Goal: Task Accomplishment & Management: Manage account settings

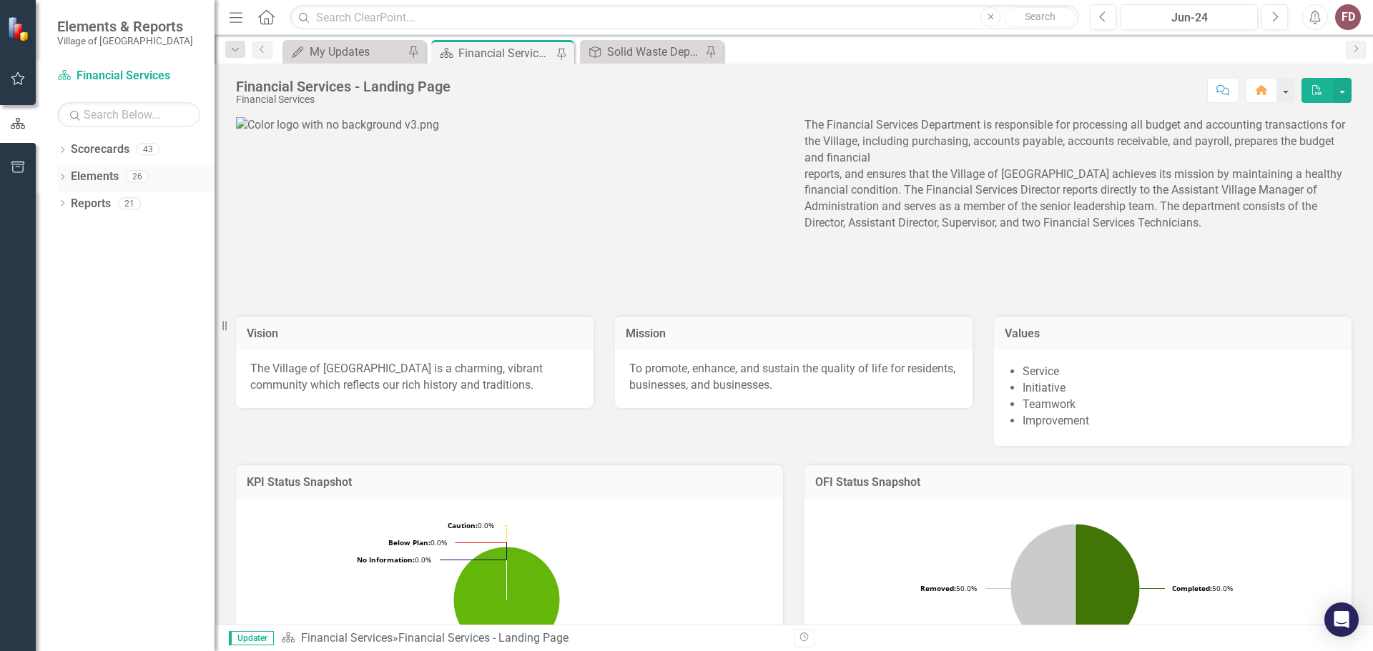
click at [62, 174] on icon at bounding box center [63, 177] width 4 height 6
click at [66, 227] on div "Dropdown" at bounding box center [69, 233] width 10 height 12
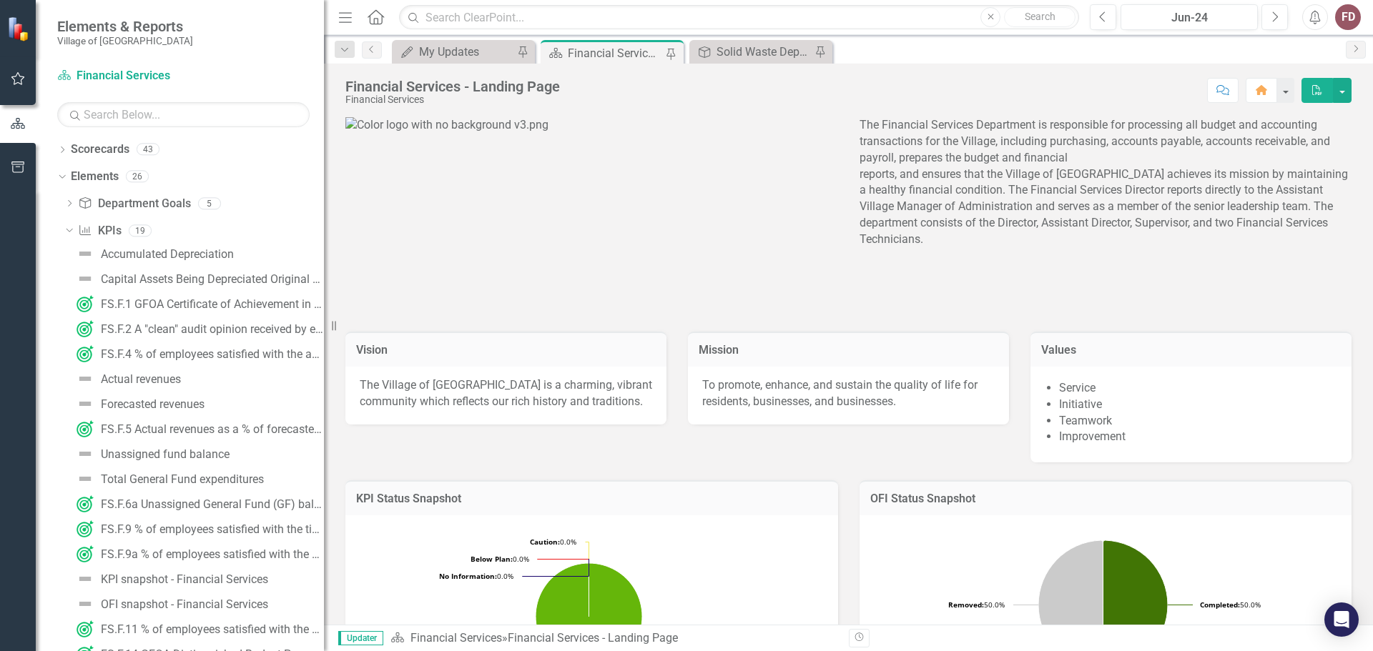
drag, startPoint x: 215, startPoint y: 113, endPoint x: 324, endPoint y: 119, distance: 108.9
click at [324, 119] on div "Resize" at bounding box center [329, 325] width 11 height 651
click at [69, 232] on icon at bounding box center [69, 231] width 6 height 4
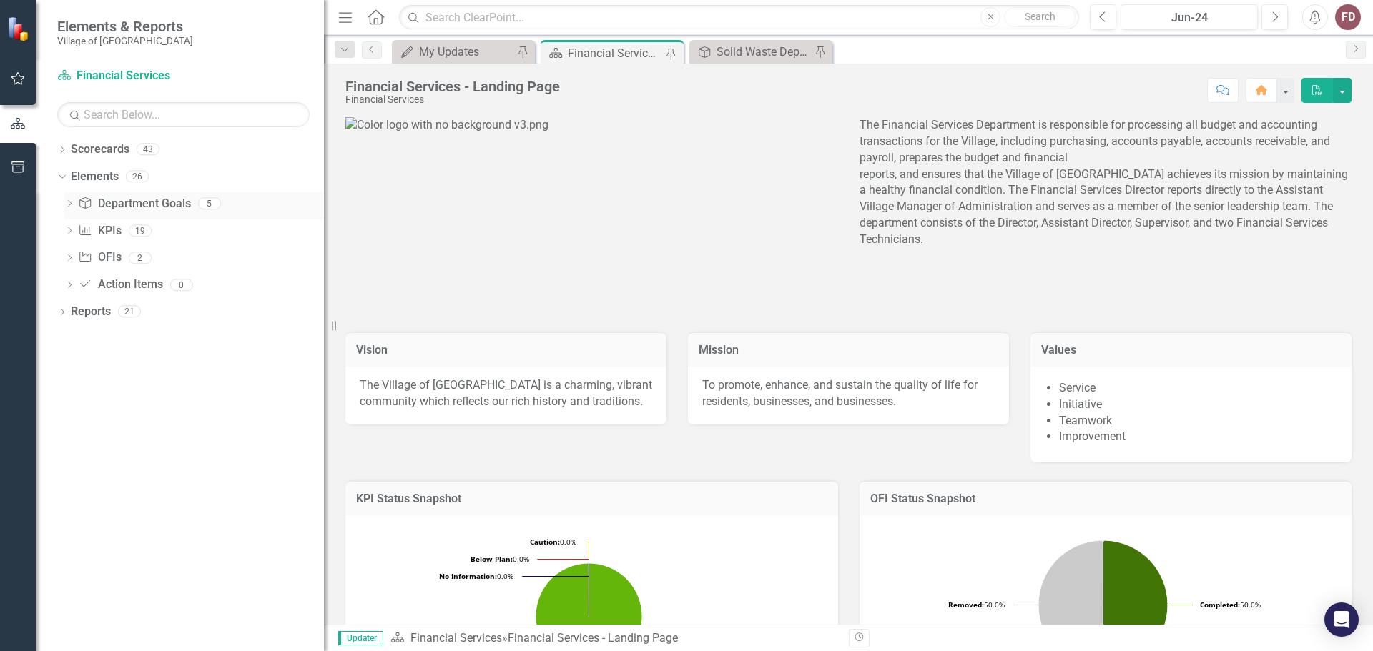
click at [69, 204] on icon "Dropdown" at bounding box center [69, 205] width 10 height 8
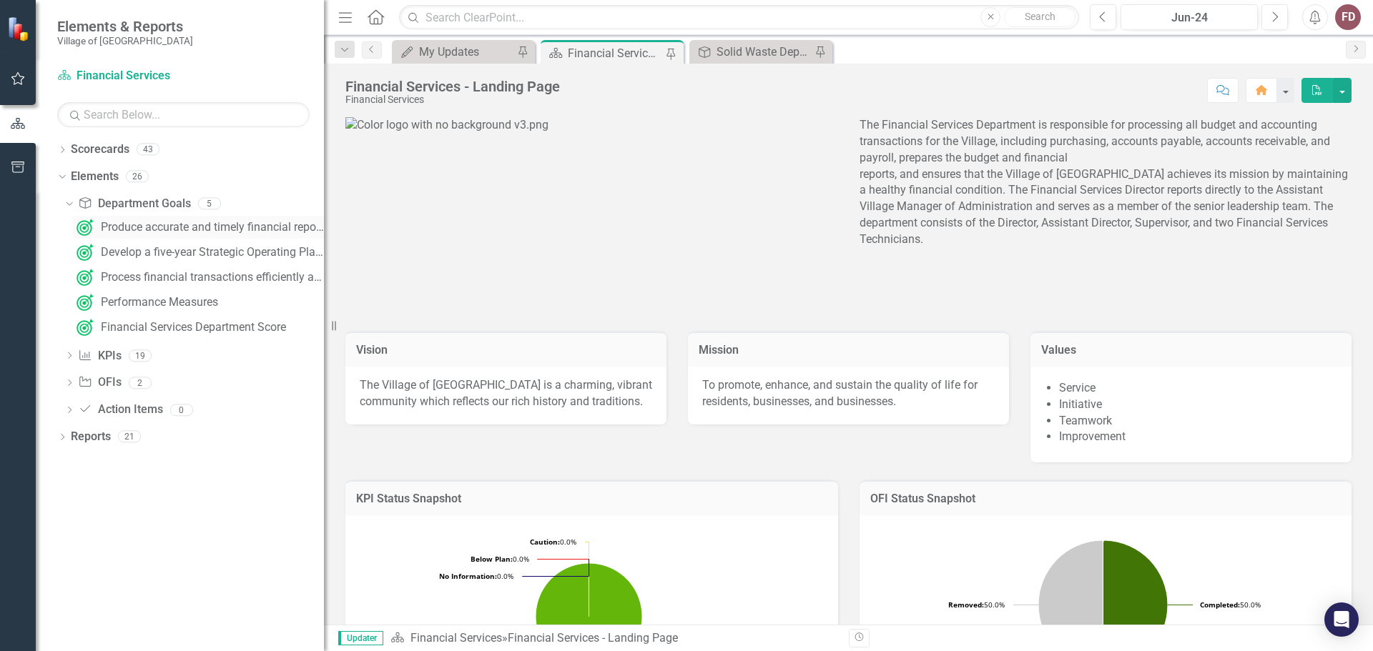
click at [126, 227] on div "Produce accurate and timely financial reports" at bounding box center [212, 227] width 223 height 13
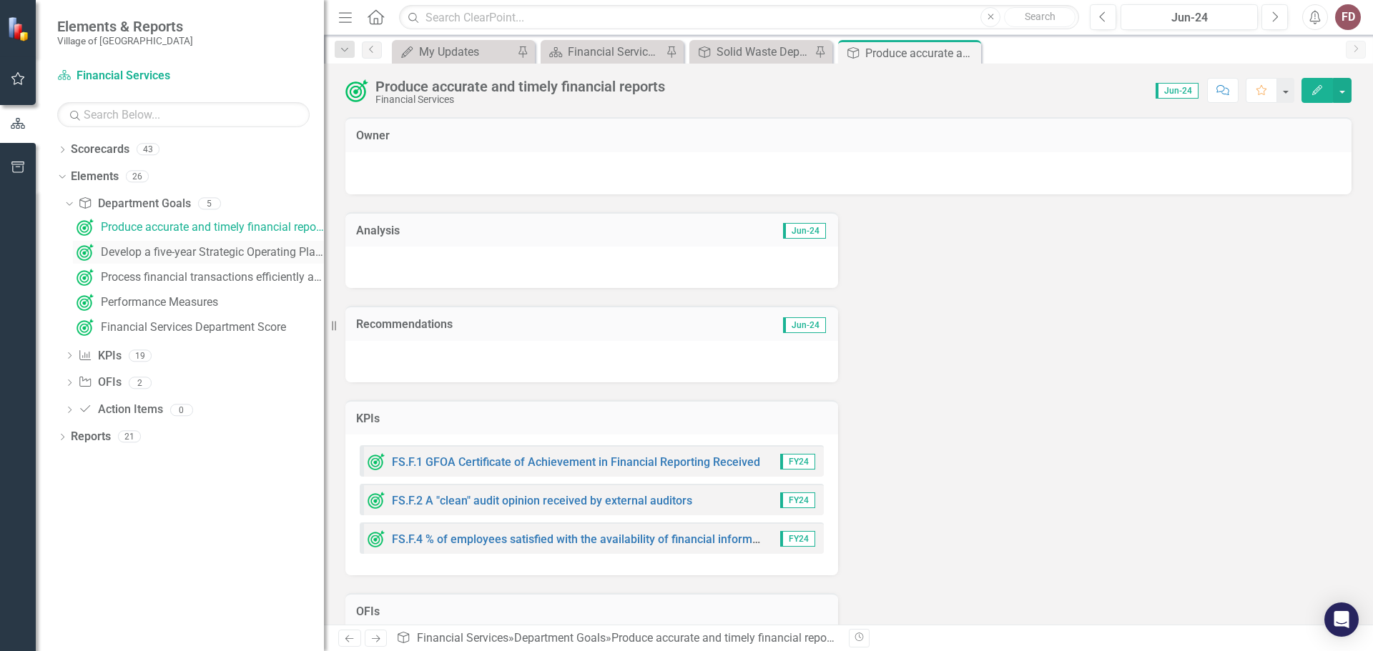
click at [133, 252] on div "Develop a five-year Strategic Operating Plan and annual budget in accordance wi…" at bounding box center [212, 252] width 223 height 13
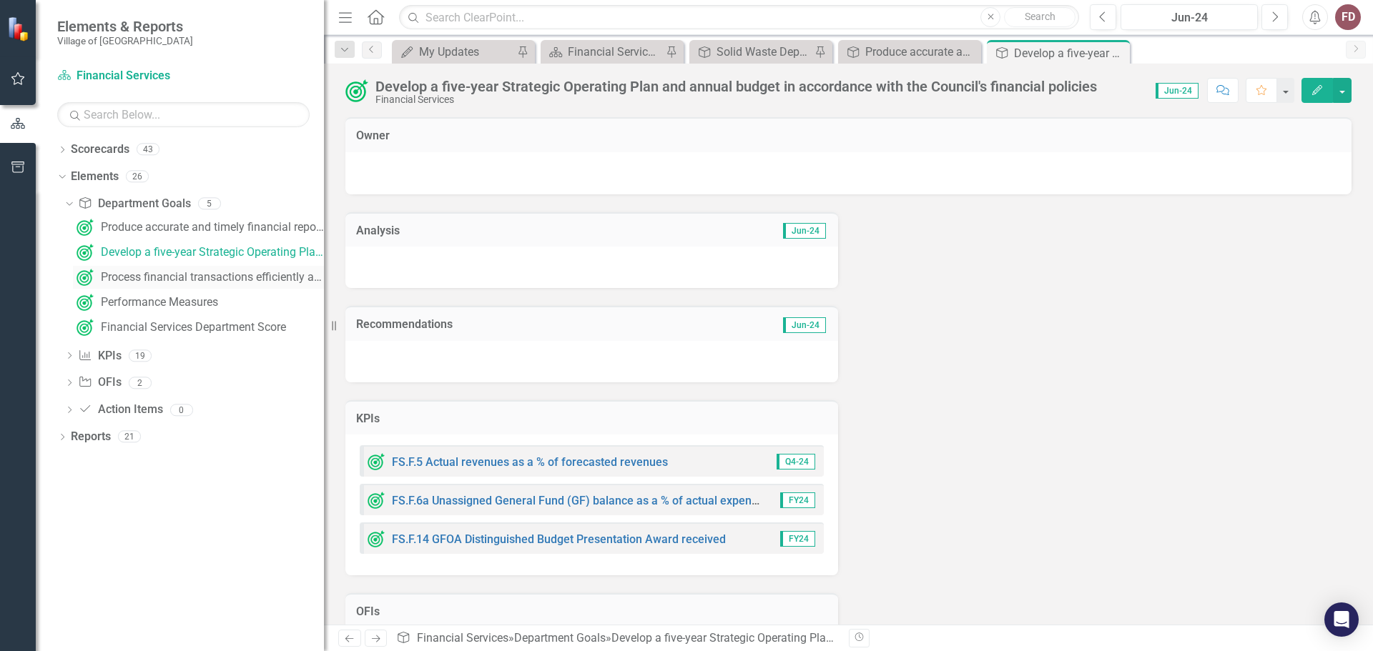
click at [138, 277] on div "Process financial transactions efficiently and effectively" at bounding box center [212, 277] width 223 height 13
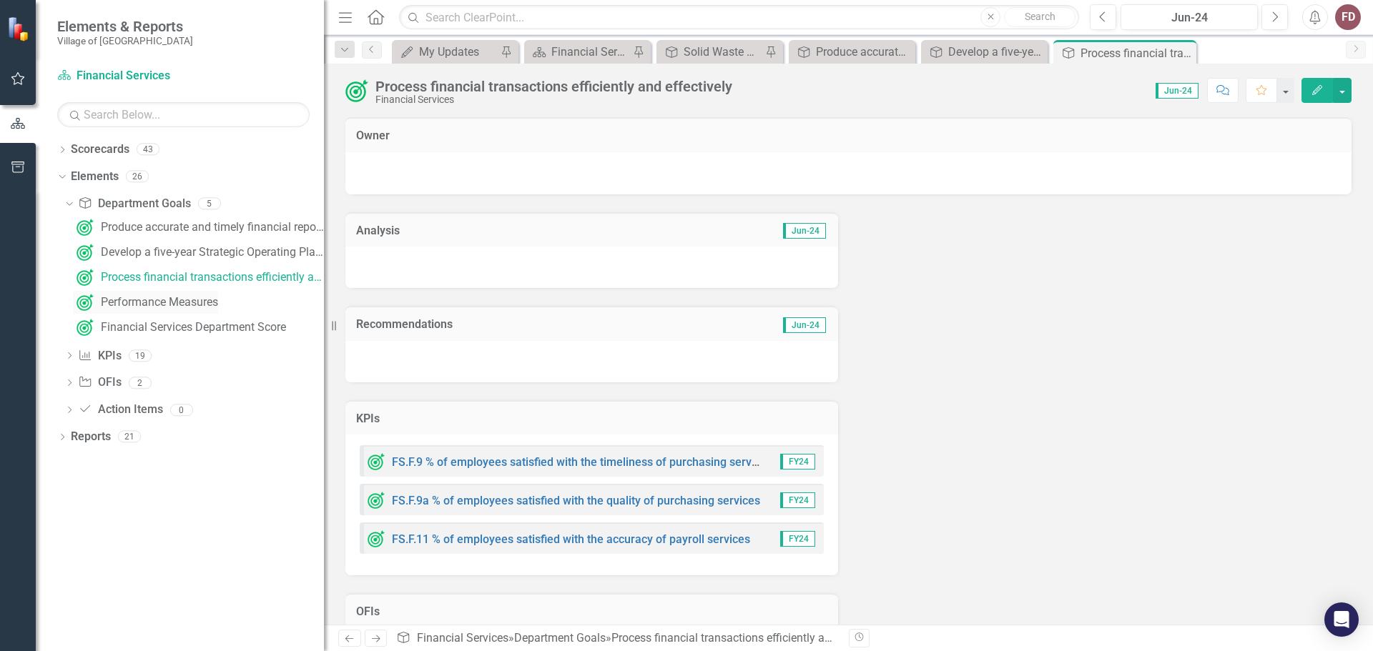
click at [142, 305] on div "Performance Measures" at bounding box center [159, 302] width 117 height 13
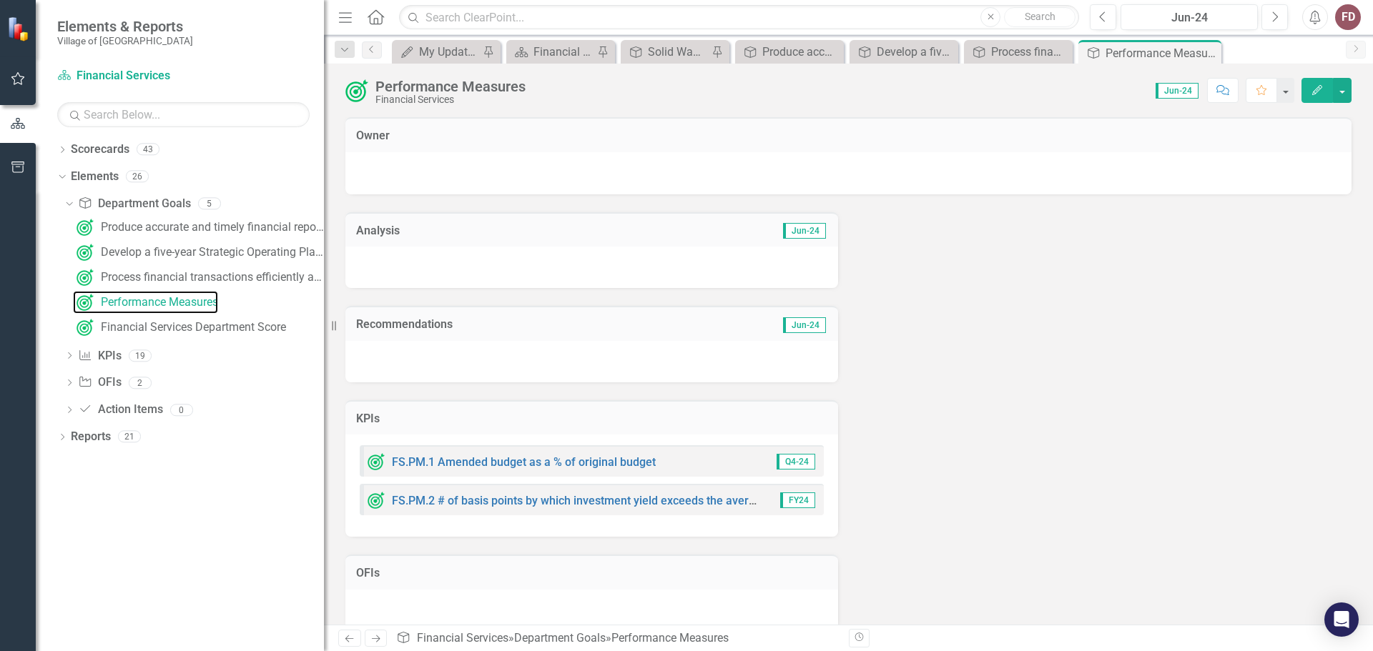
scroll to position [21, 0]
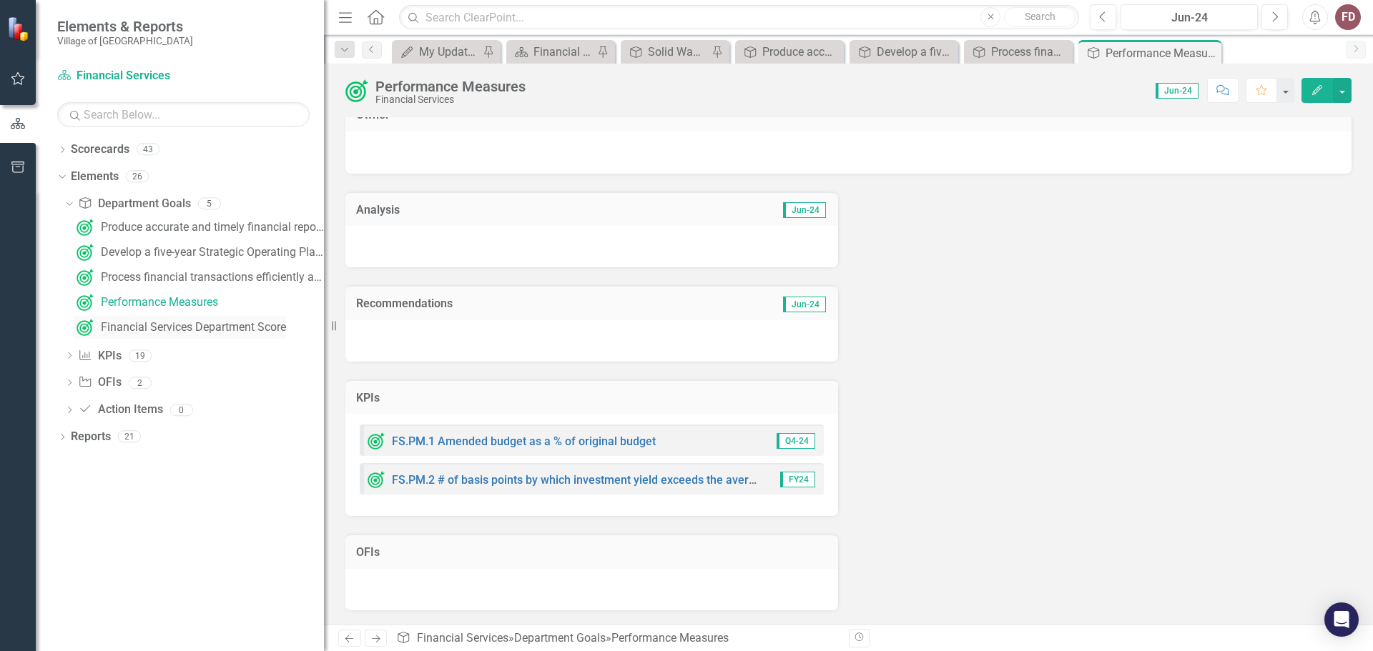
click at [200, 330] on div "Financial Services Department Score" at bounding box center [193, 327] width 185 height 13
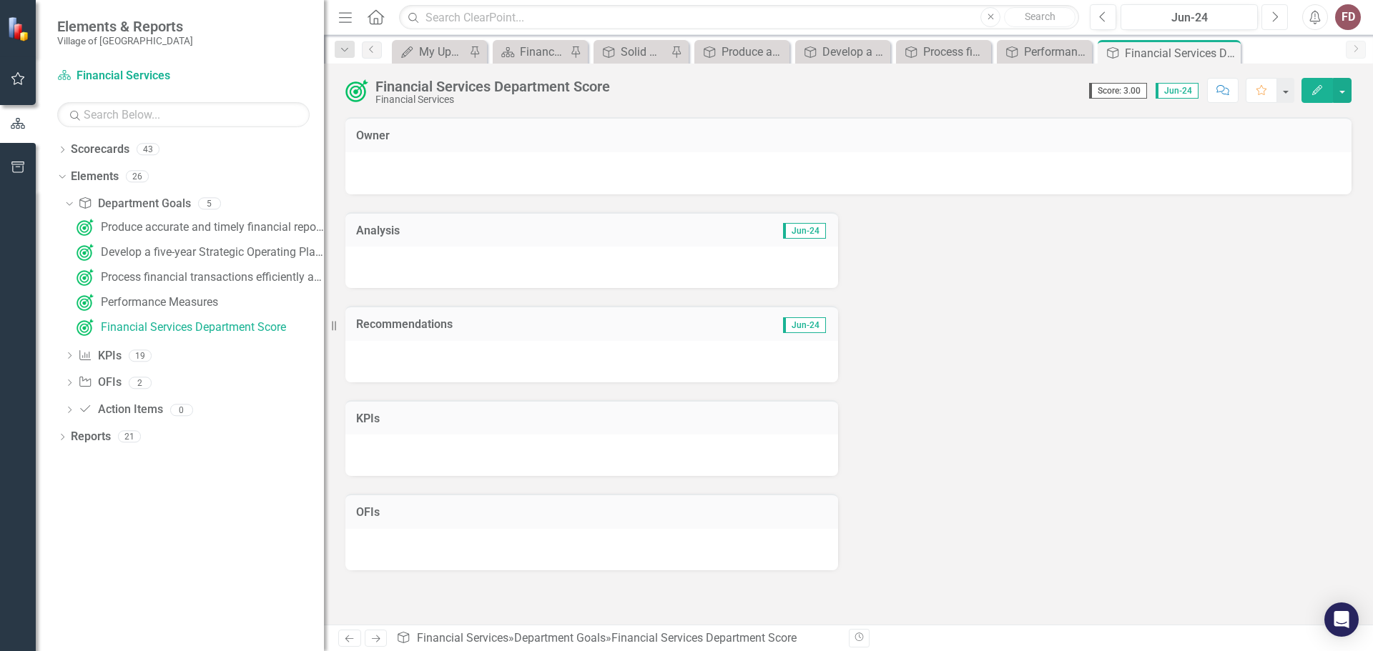
click at [1270, 14] on icon "Next" at bounding box center [1274, 17] width 8 height 13
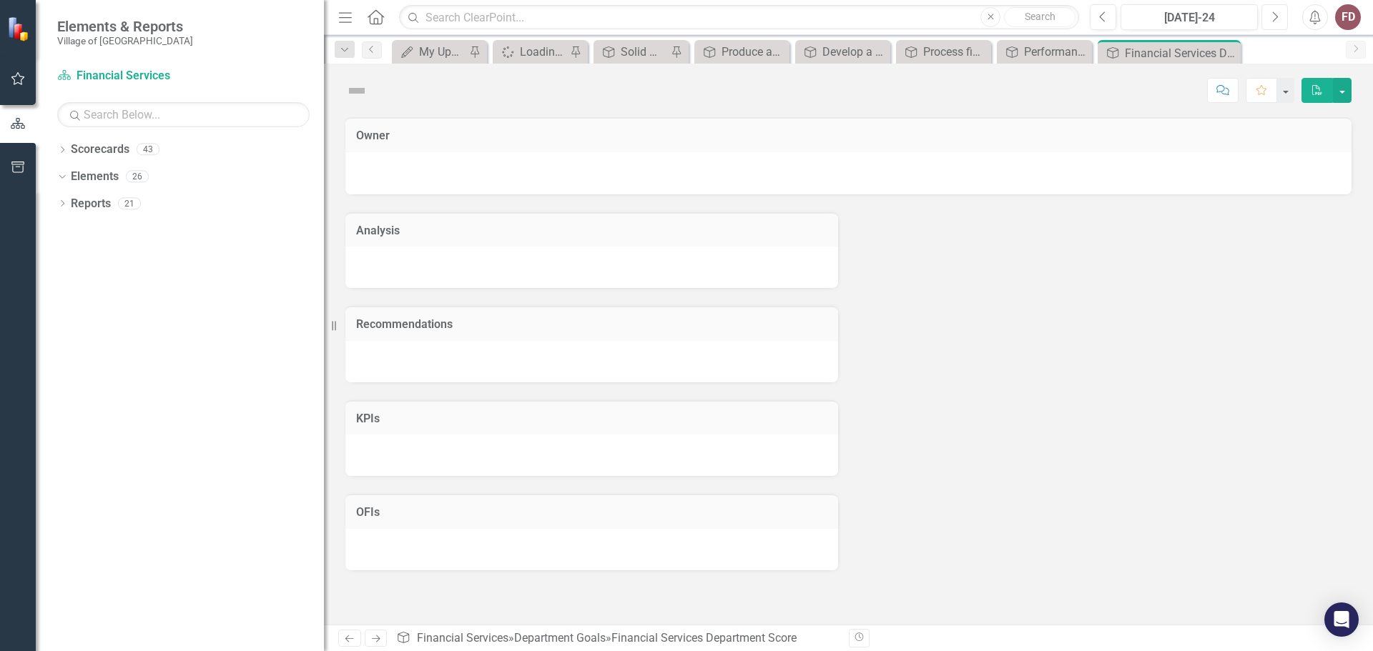
click at [1270, 14] on icon "Next" at bounding box center [1274, 17] width 8 height 13
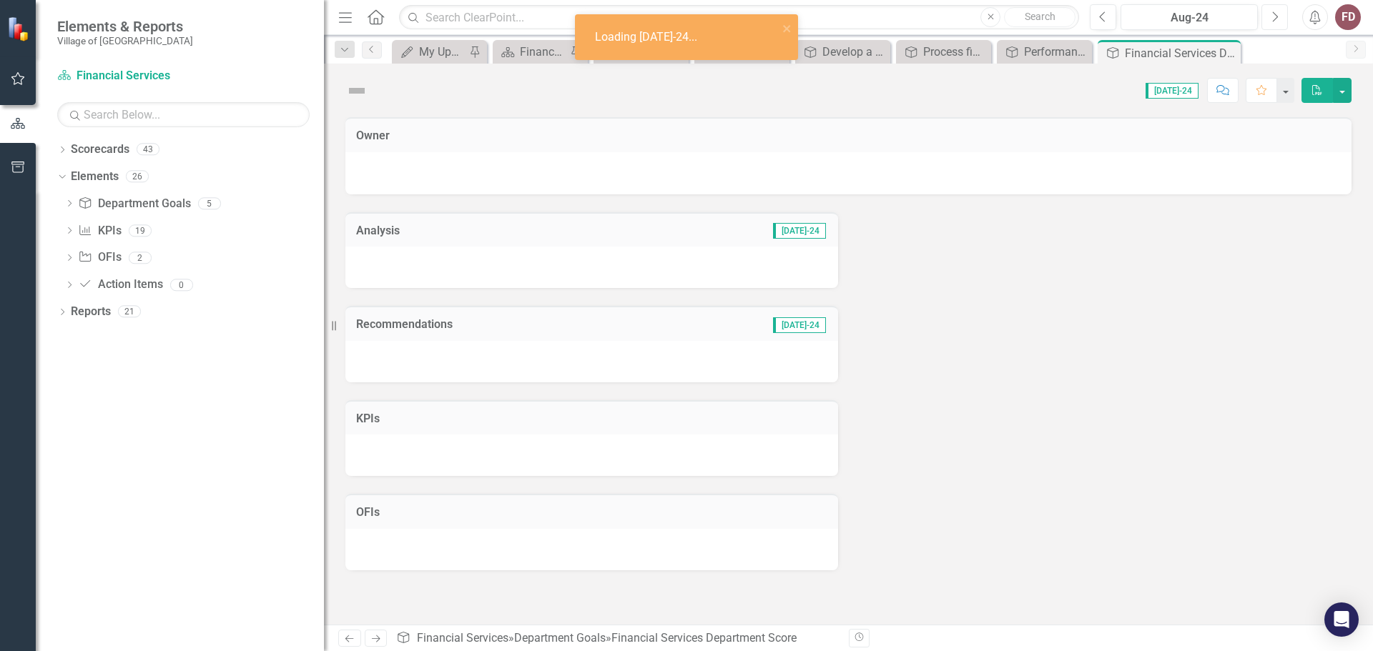
click at [1270, 14] on icon "Next" at bounding box center [1274, 17] width 8 height 13
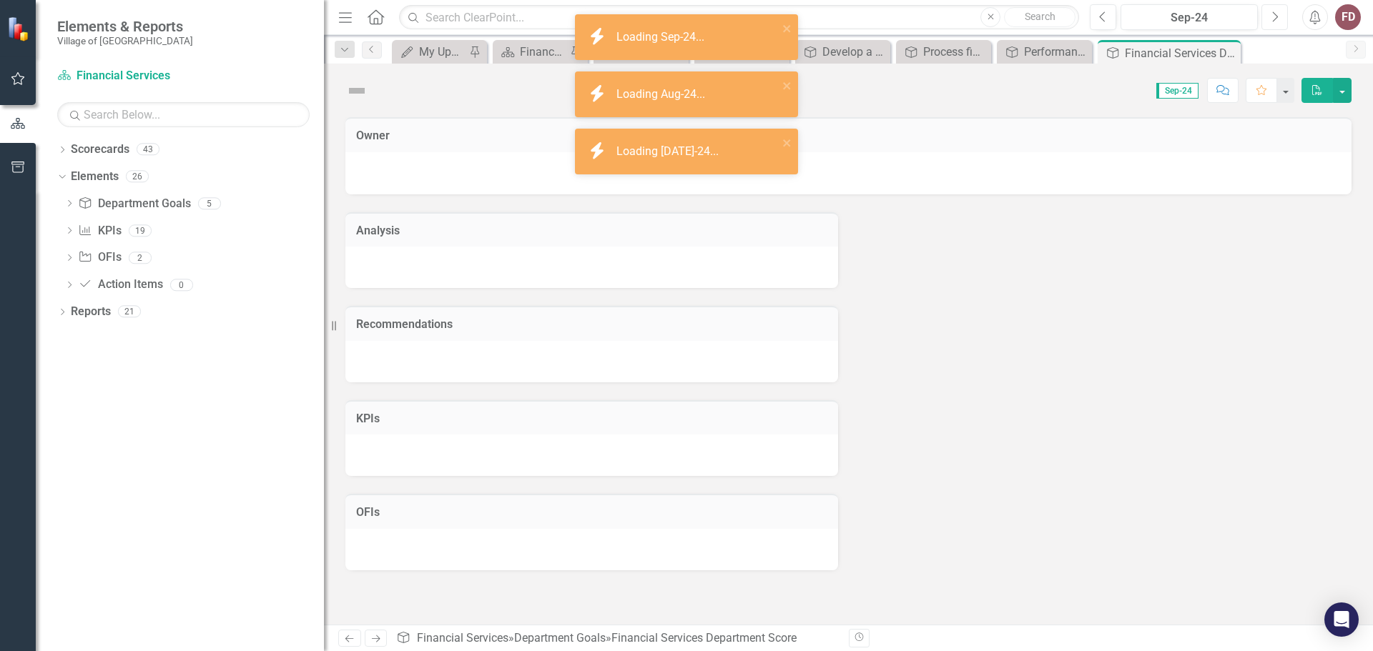
click at [1270, 14] on icon "Next" at bounding box center [1274, 17] width 8 height 13
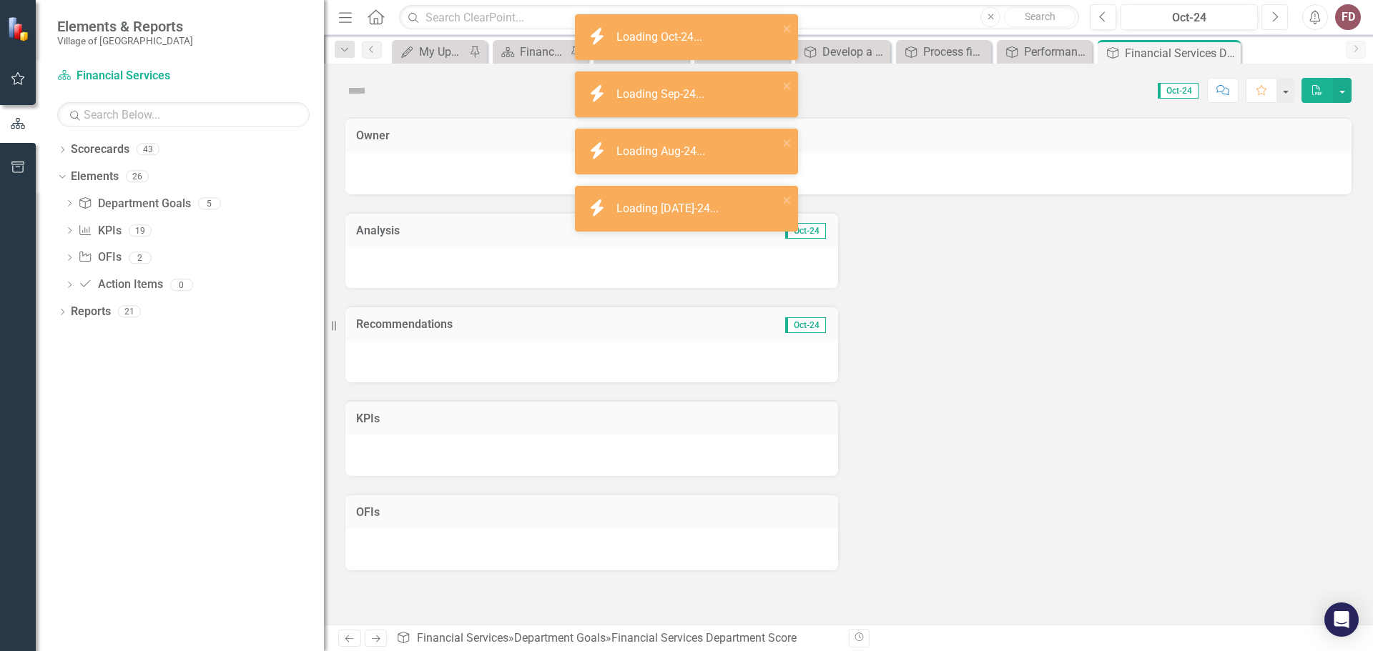
click at [1270, 14] on icon "Next" at bounding box center [1274, 17] width 8 height 13
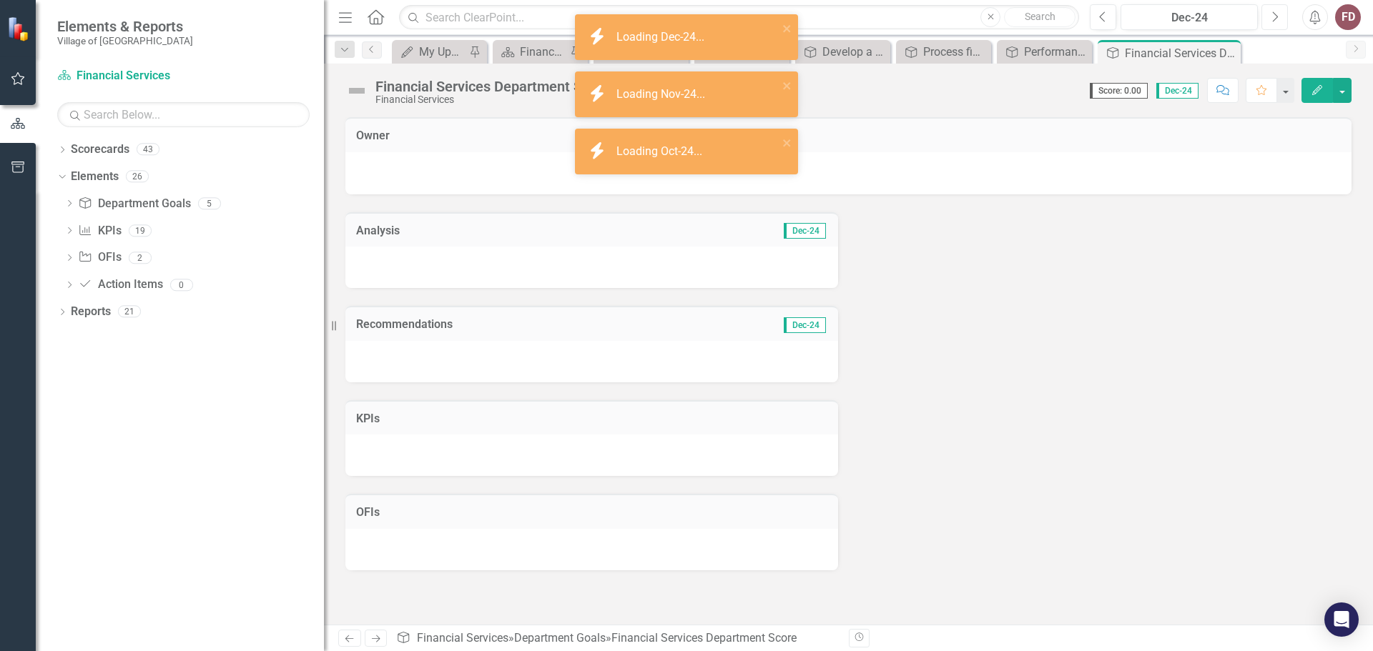
click at [1270, 14] on icon "Next" at bounding box center [1274, 17] width 8 height 13
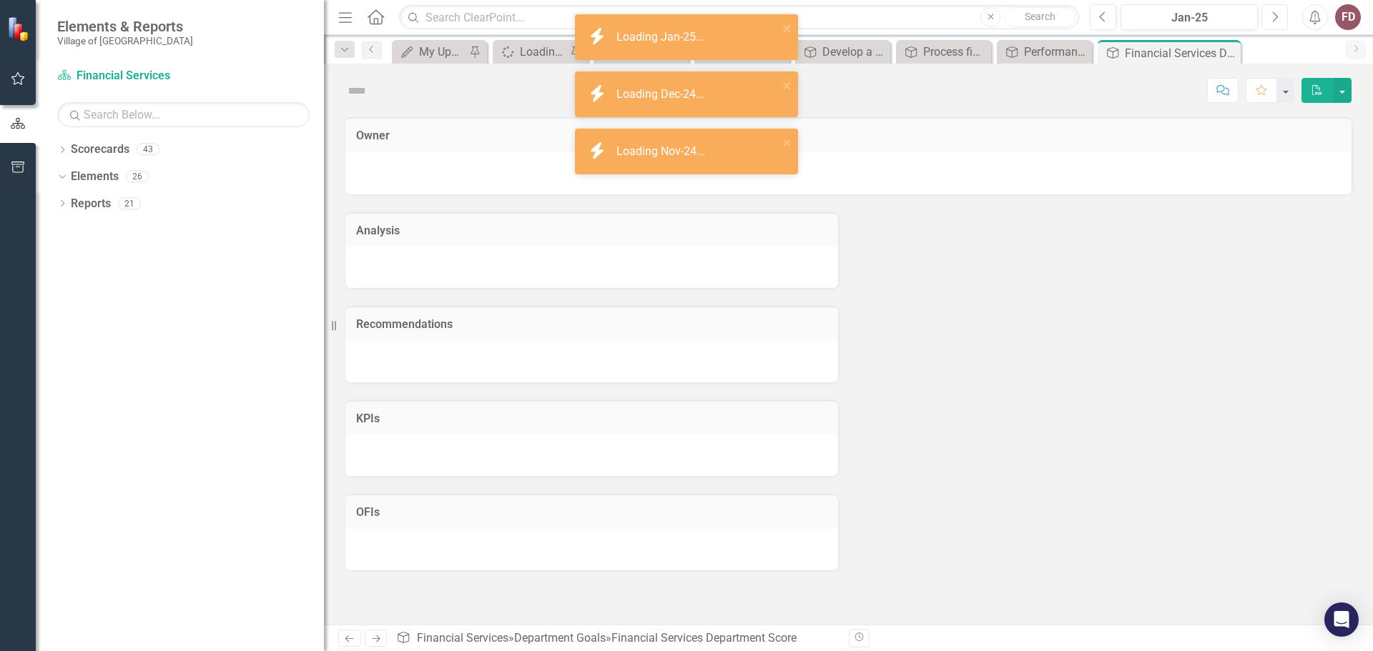
click at [1270, 14] on icon "Next" at bounding box center [1274, 17] width 8 height 13
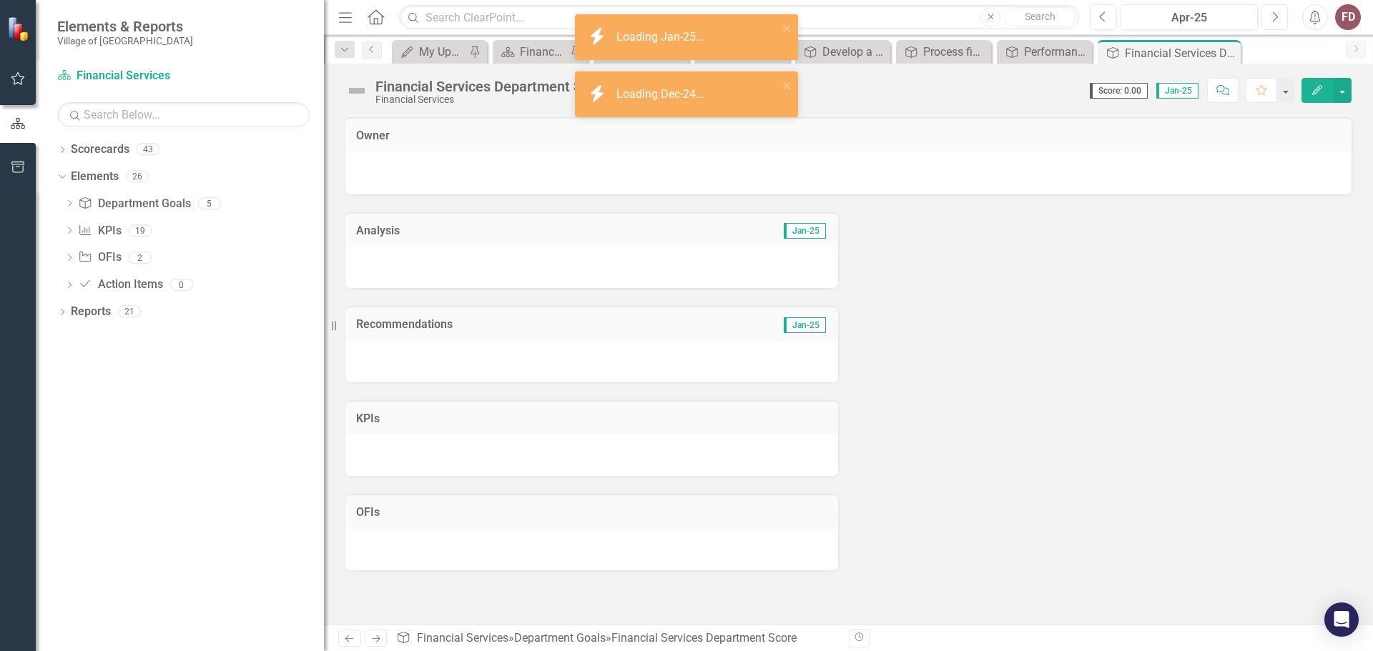
click at [1270, 14] on icon "Next" at bounding box center [1274, 17] width 8 height 13
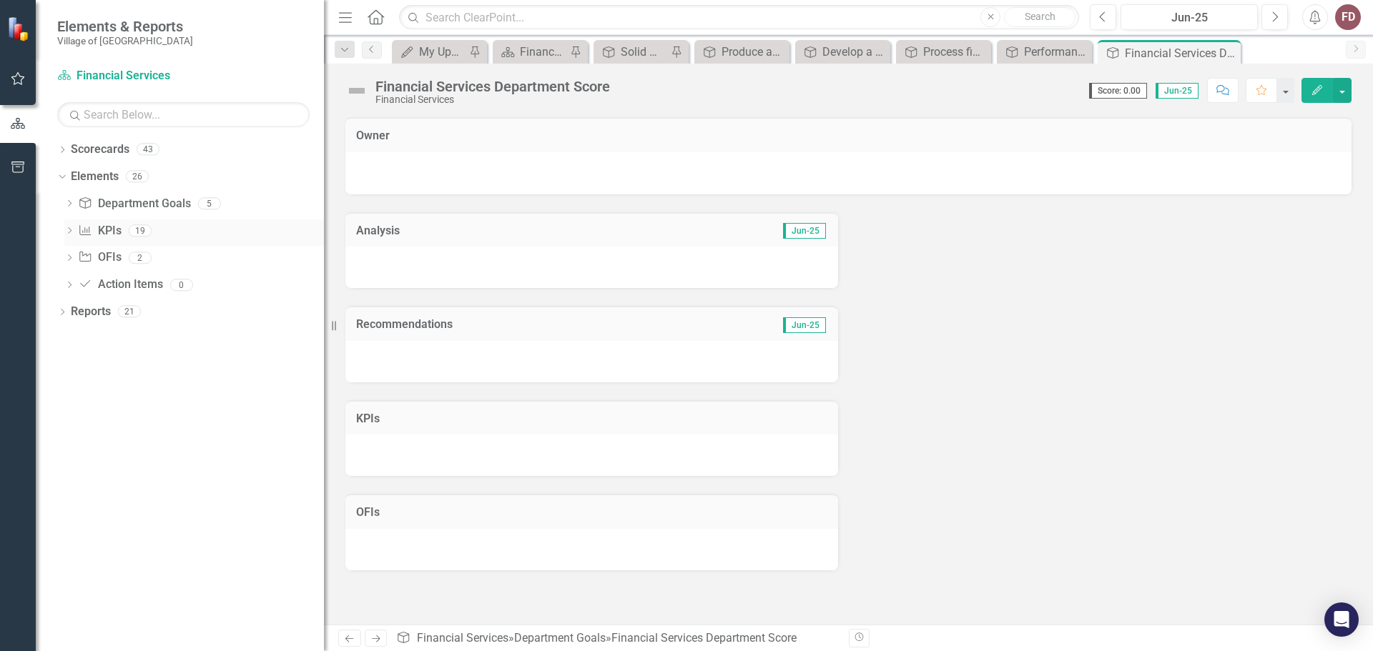
click at [70, 229] on icon "Dropdown" at bounding box center [69, 232] width 10 height 8
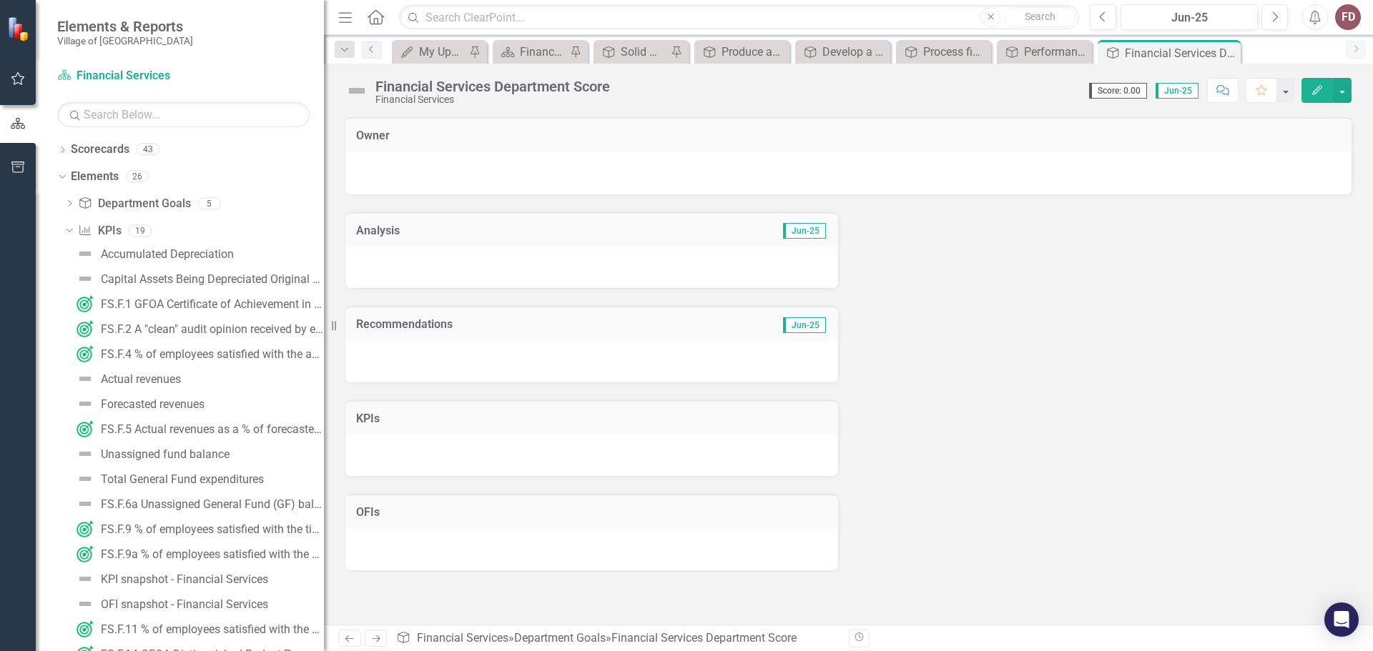
click at [325, 408] on div "Resize" at bounding box center [329, 325] width 11 height 651
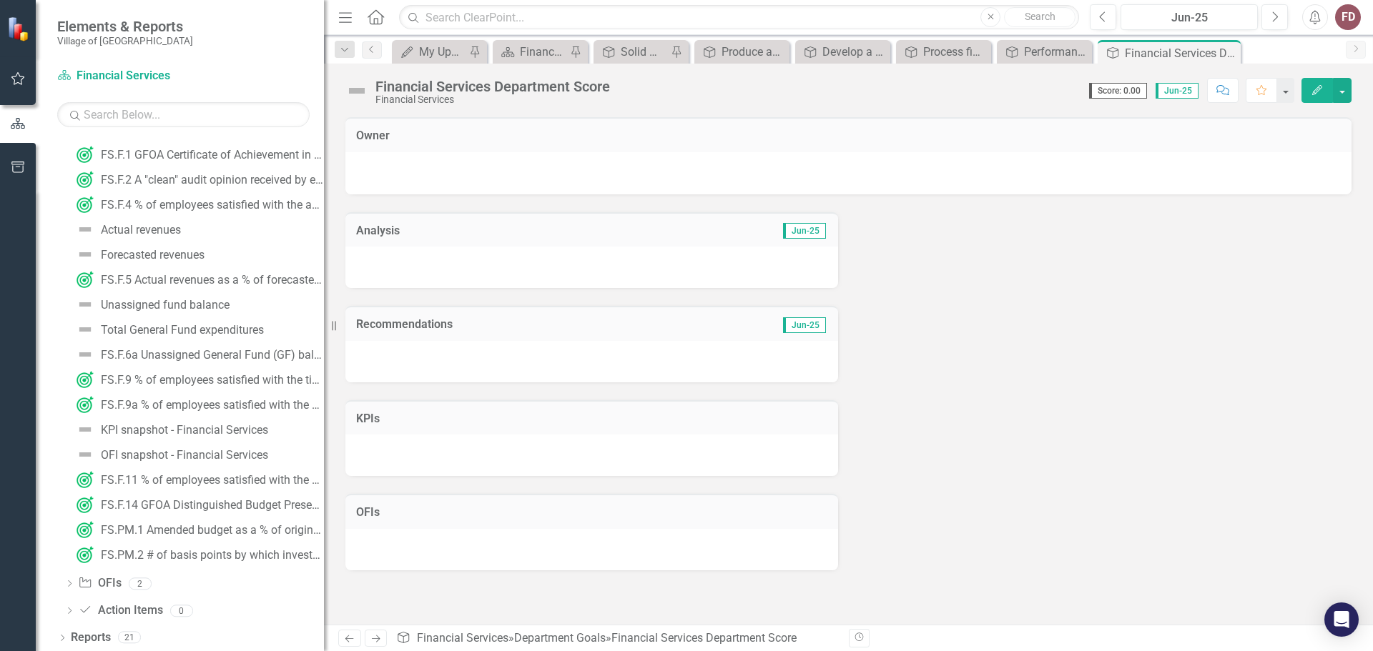
scroll to position [152, 0]
click at [129, 398] on div "FS.F.9a % of employees satisfied with the quality of purchasing services" at bounding box center [212, 403] width 223 height 13
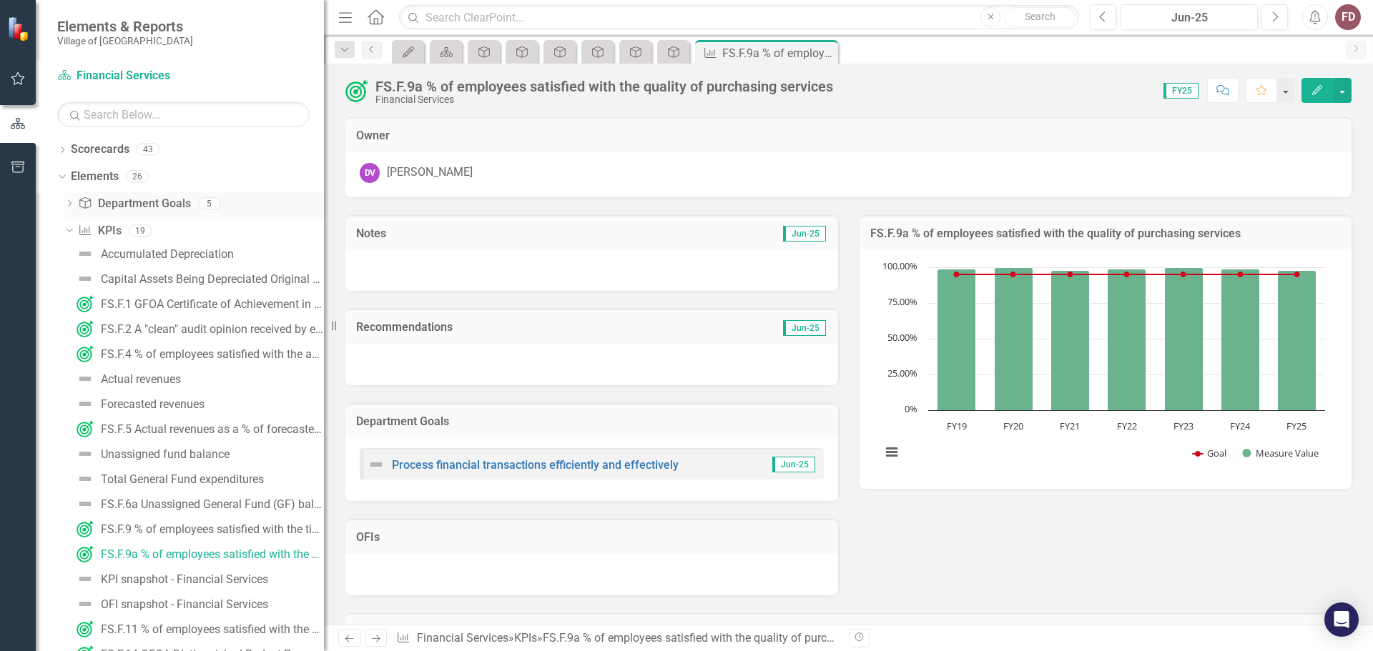
click at [68, 203] on icon "Dropdown" at bounding box center [69, 205] width 10 height 8
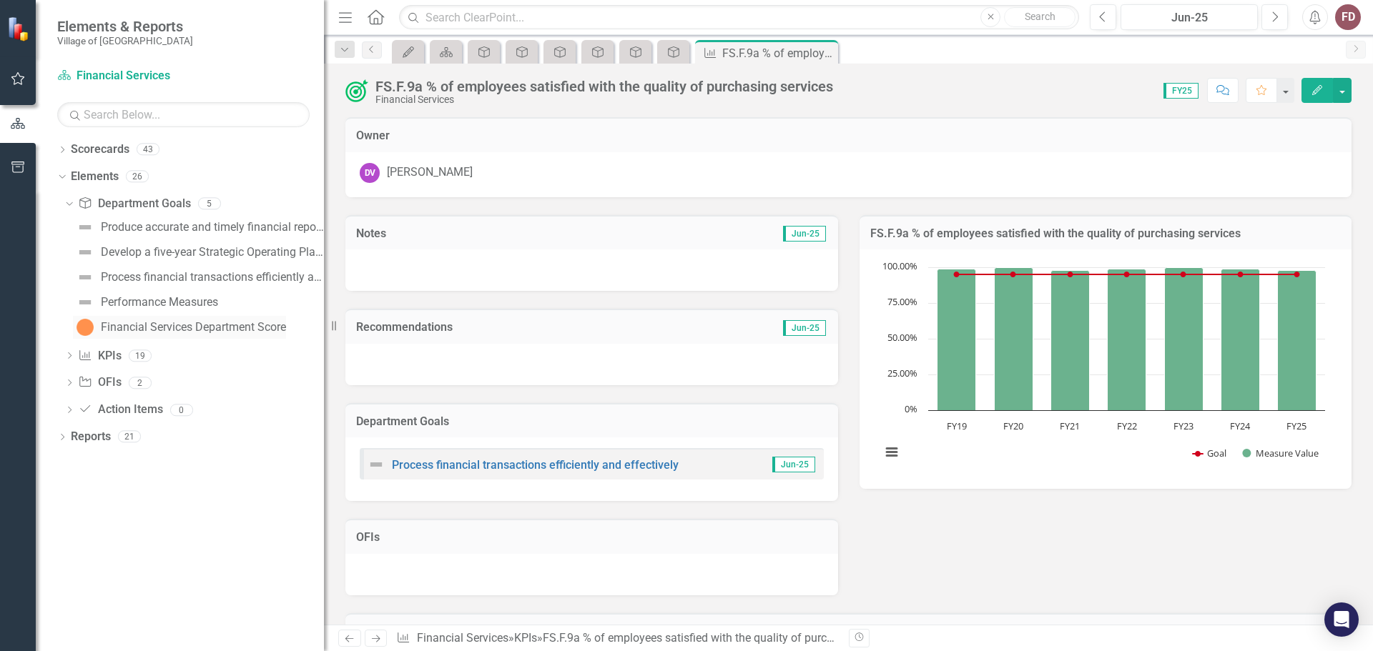
click at [192, 326] on div "Financial Services Department Score" at bounding box center [193, 327] width 185 height 13
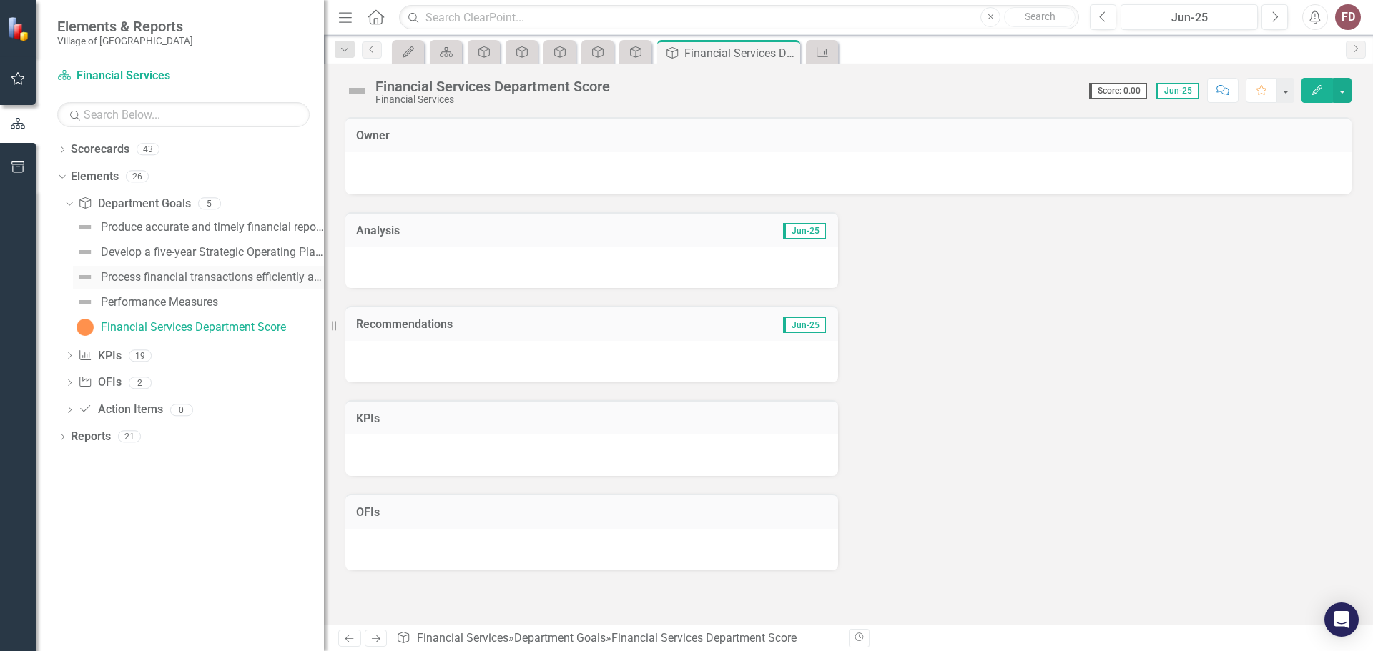
click at [182, 277] on div "Process financial transactions efficiently and effectively" at bounding box center [212, 277] width 223 height 13
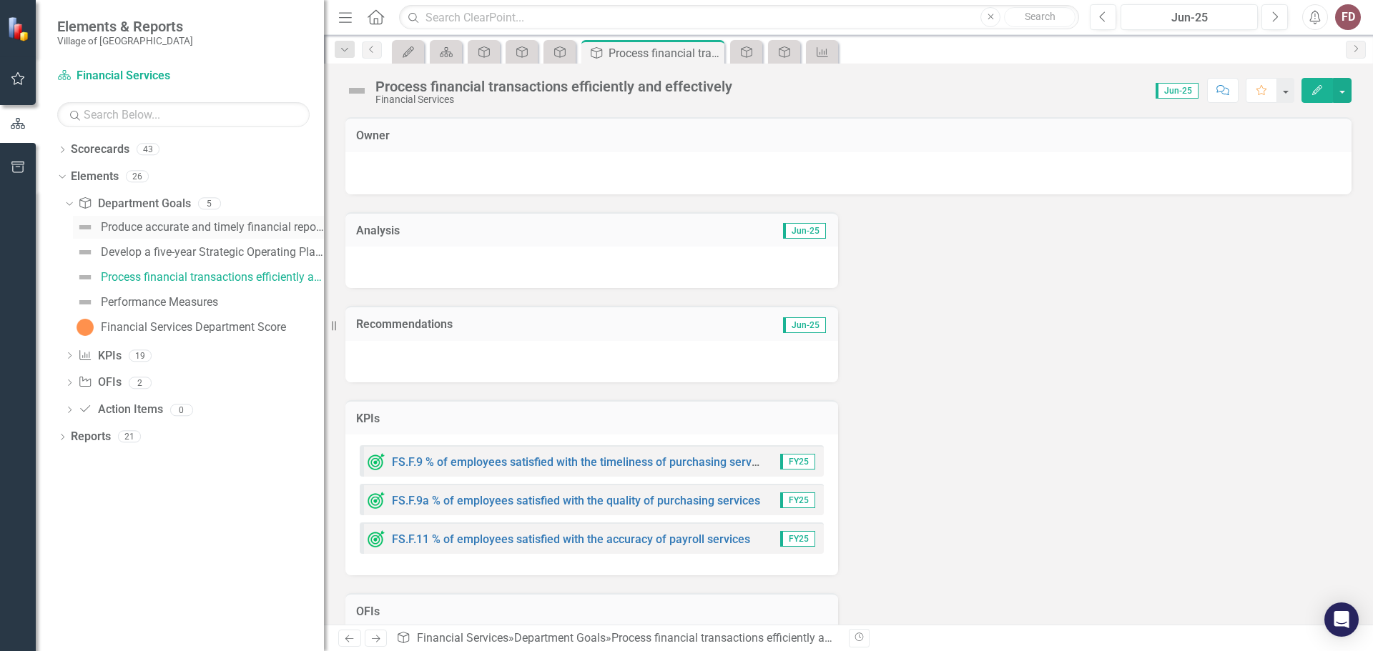
click at [163, 221] on div "Produce accurate and timely financial reports" at bounding box center [212, 227] width 223 height 13
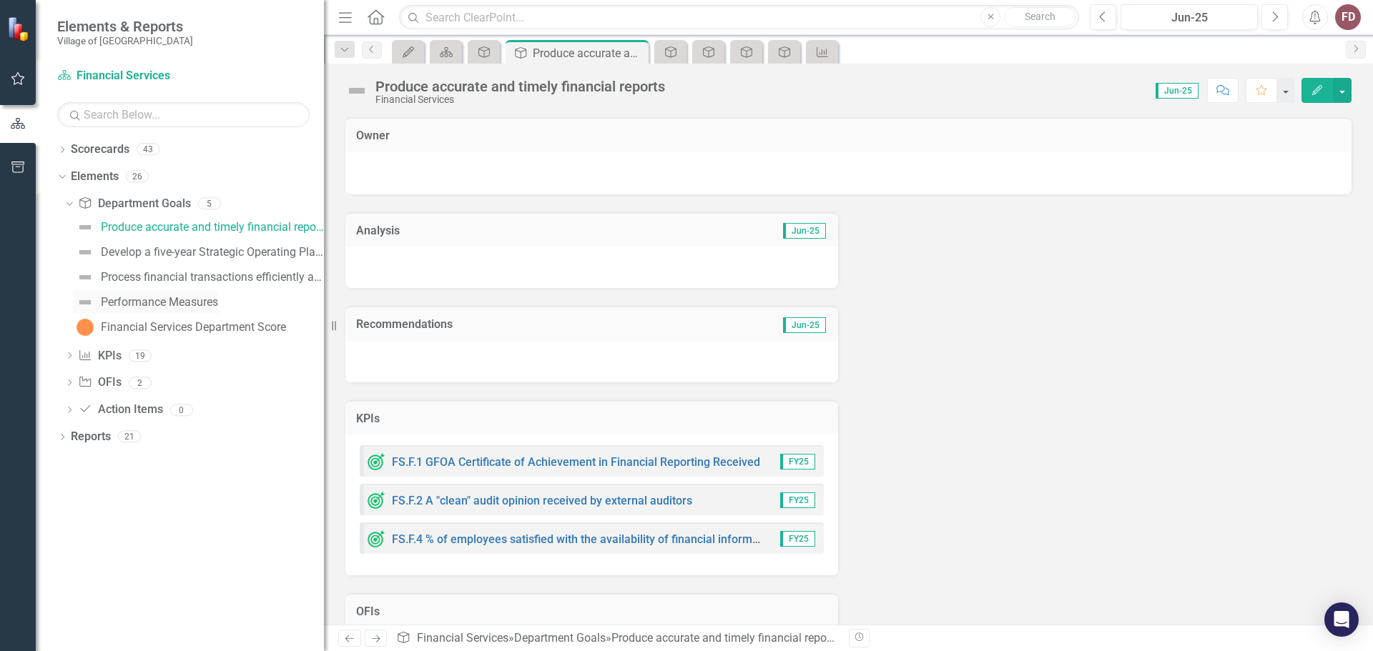
click at [169, 302] on div "Performance Measures" at bounding box center [159, 302] width 117 height 13
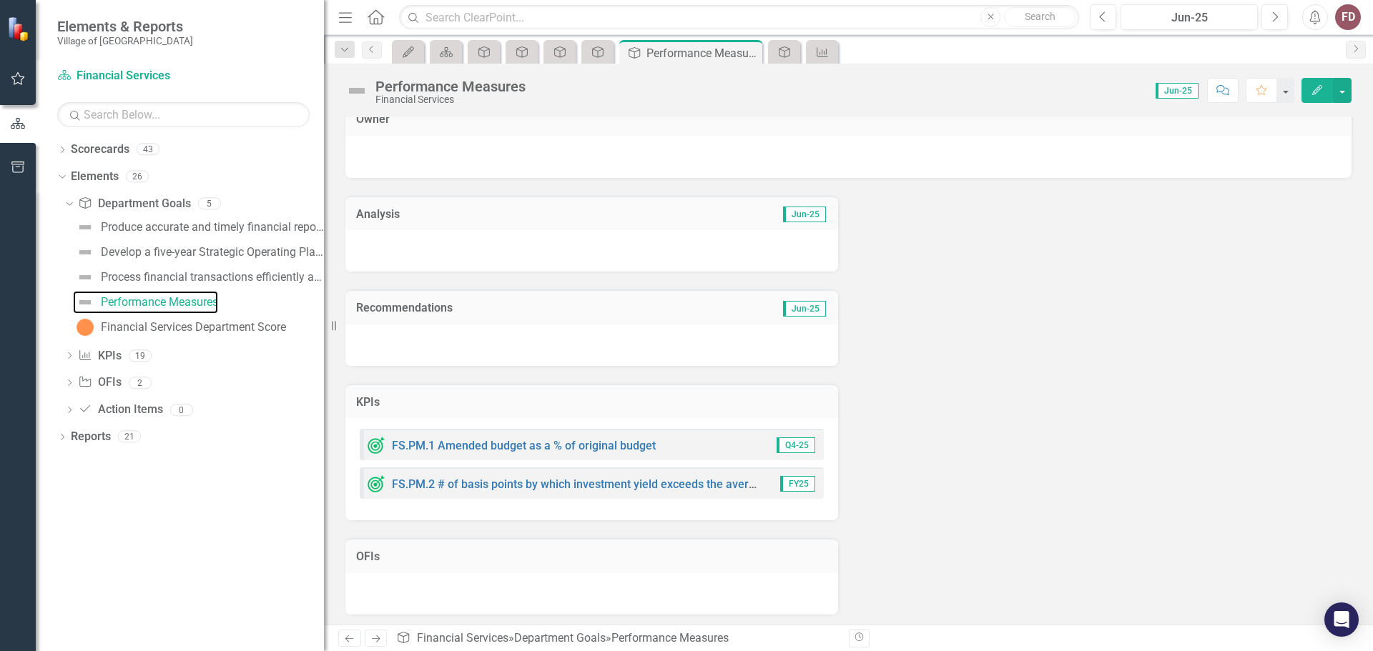
scroll to position [21, 0]
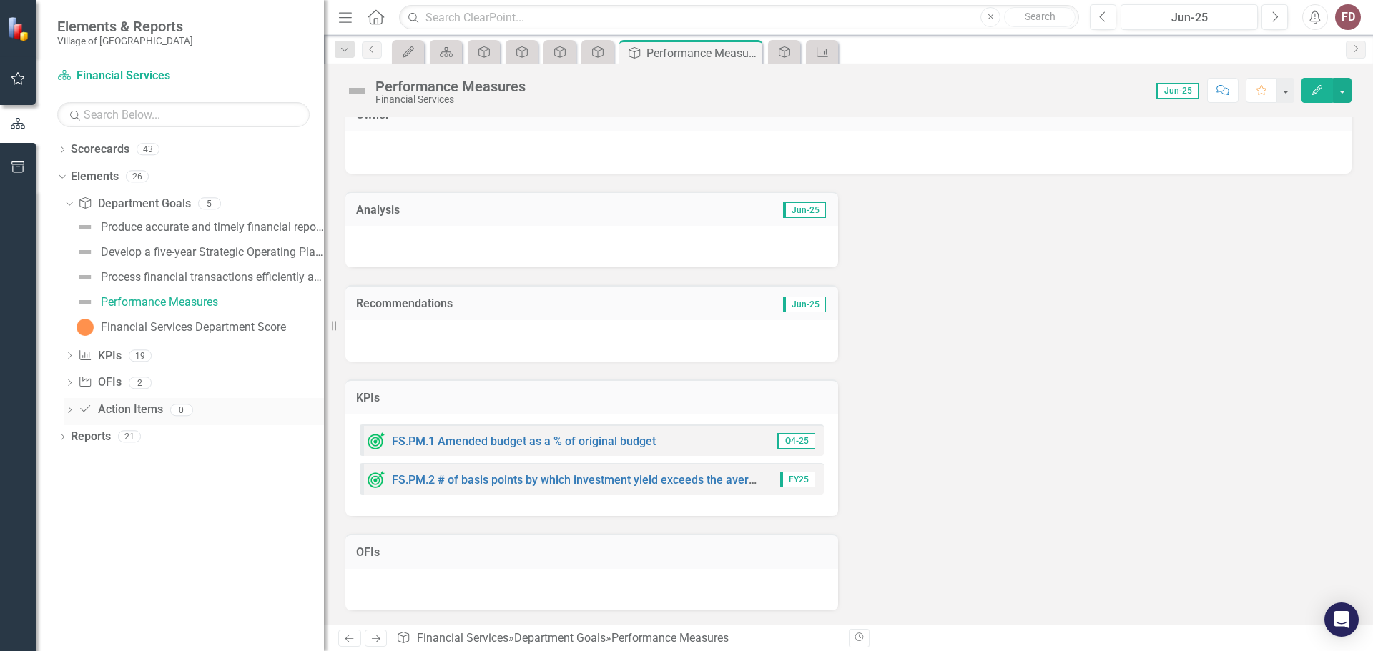
click at [68, 413] on icon "Dropdown" at bounding box center [69, 412] width 10 height 8
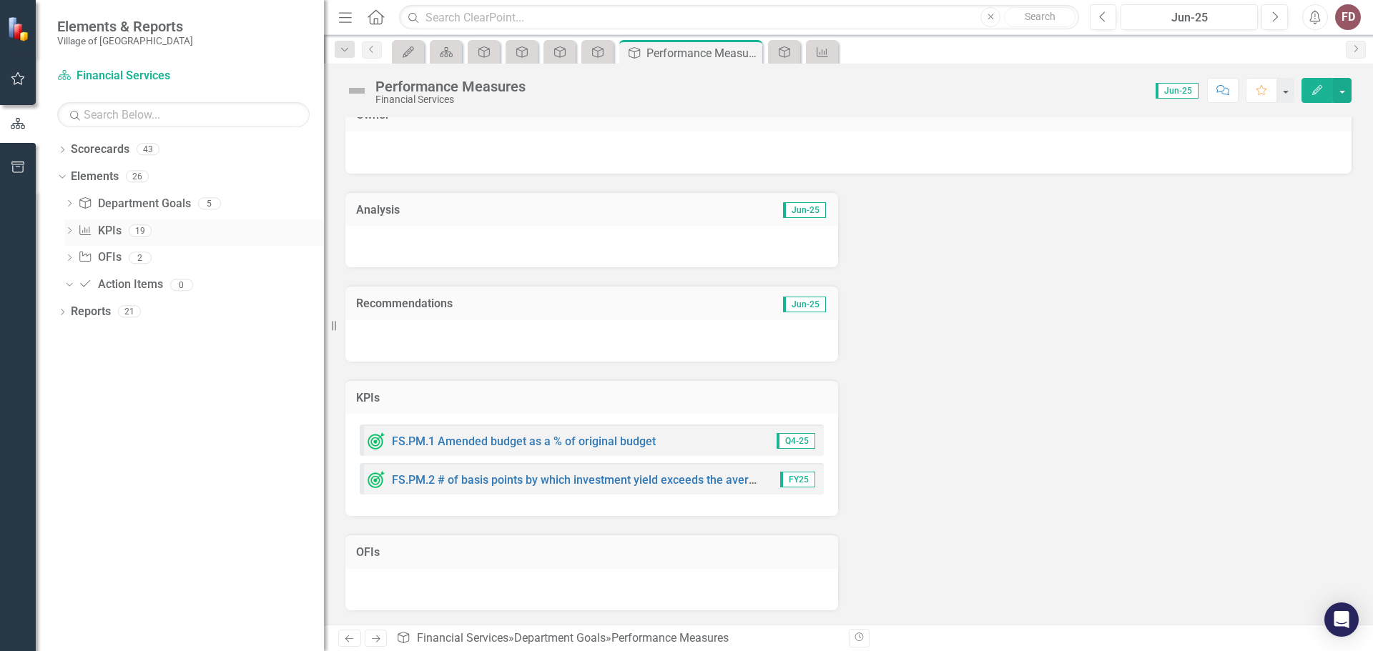
click at [69, 229] on icon "Dropdown" at bounding box center [69, 232] width 10 height 8
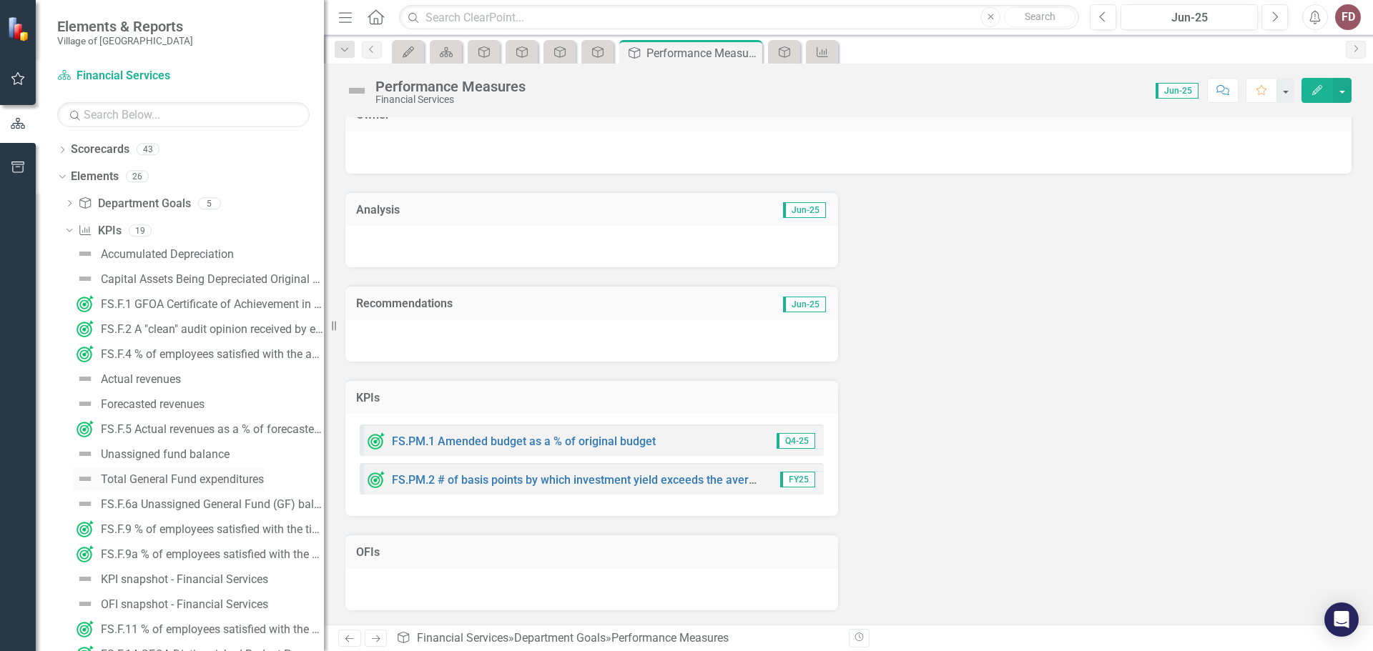
click at [190, 480] on div "Total General Fund expenditures" at bounding box center [182, 479] width 163 height 13
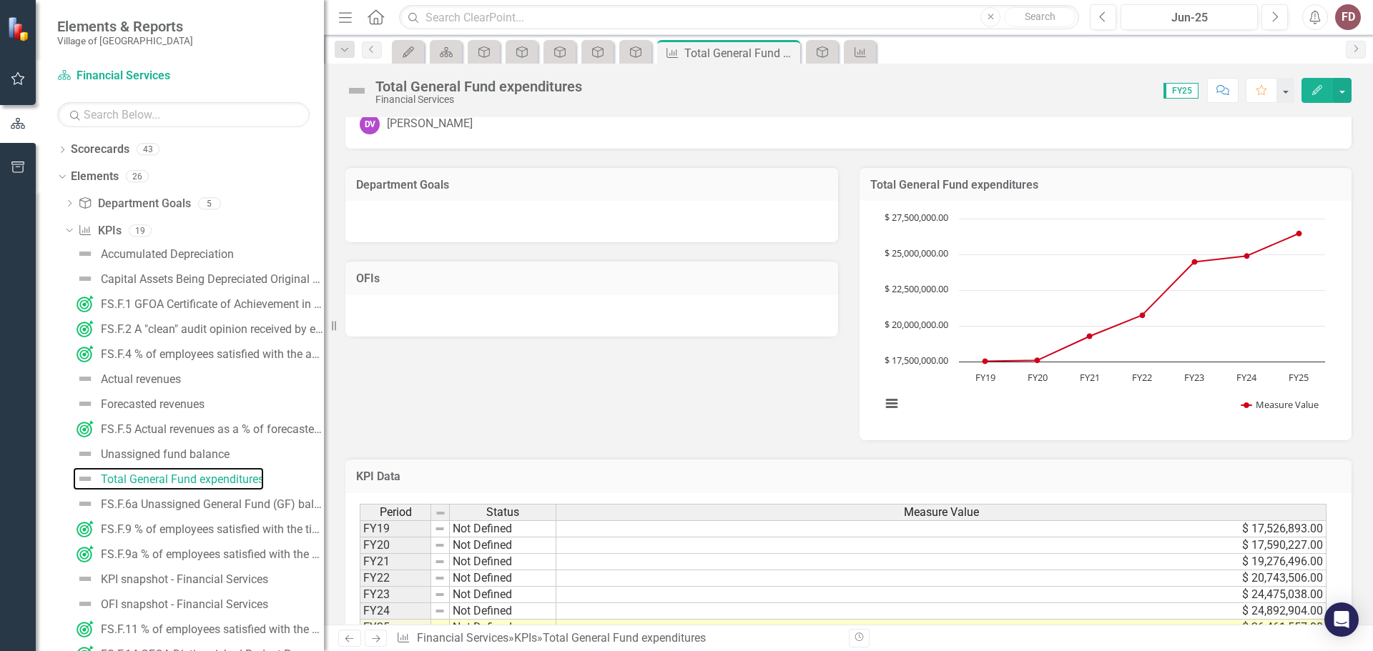
scroll to position [106, 0]
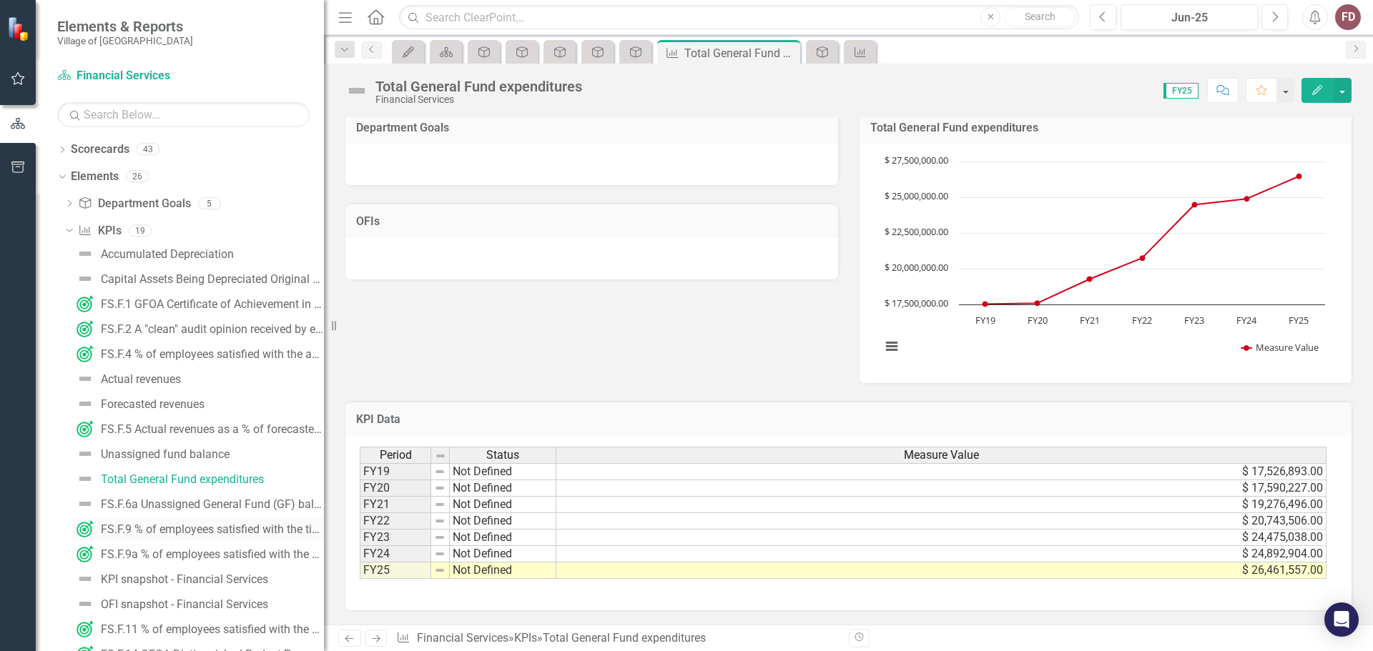
click at [208, 527] on div "FS.F.9 % of employees satisfied with the timeliness of purchasing services" at bounding box center [212, 529] width 223 height 13
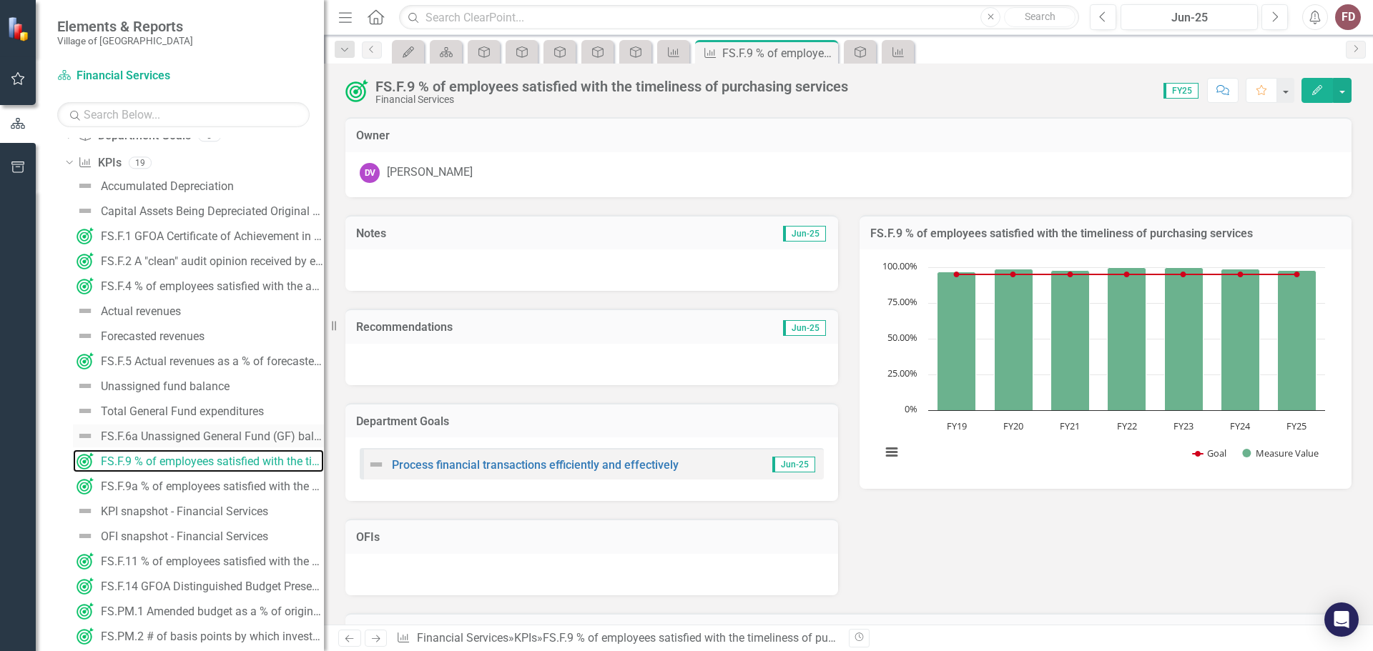
scroll to position [143, 0]
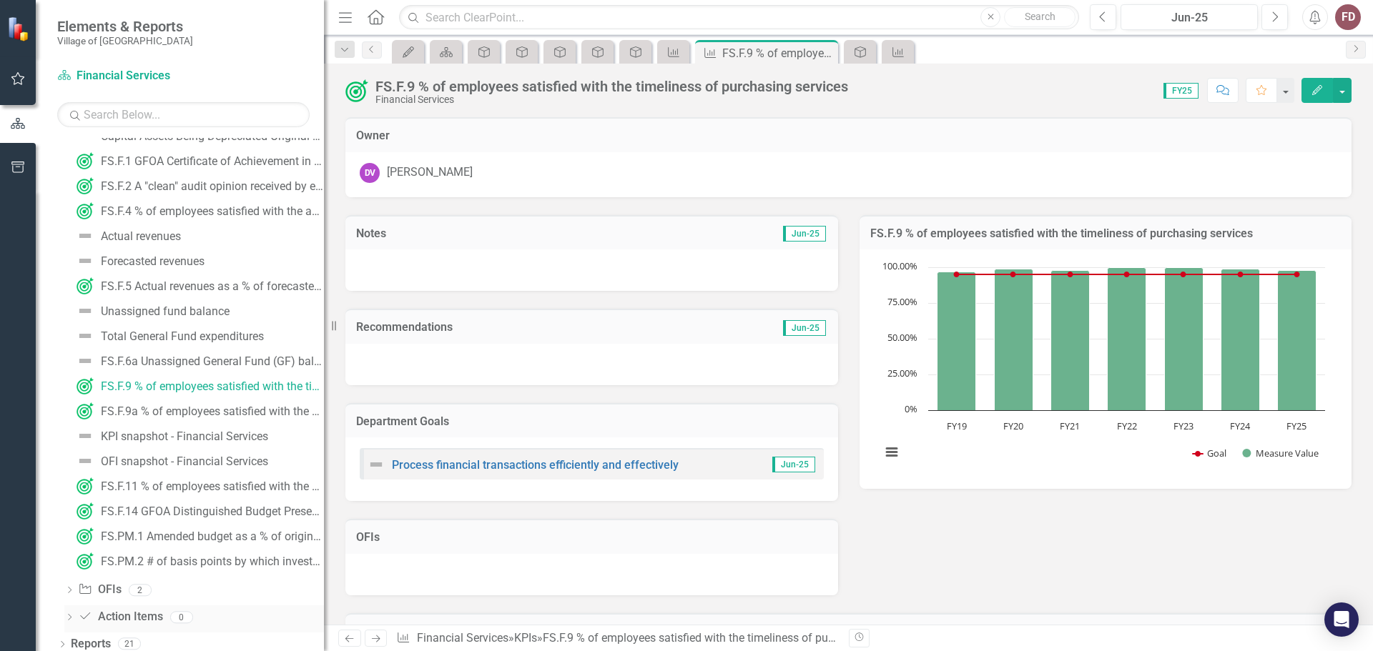
click at [71, 619] on icon "Dropdown" at bounding box center [69, 619] width 10 height 8
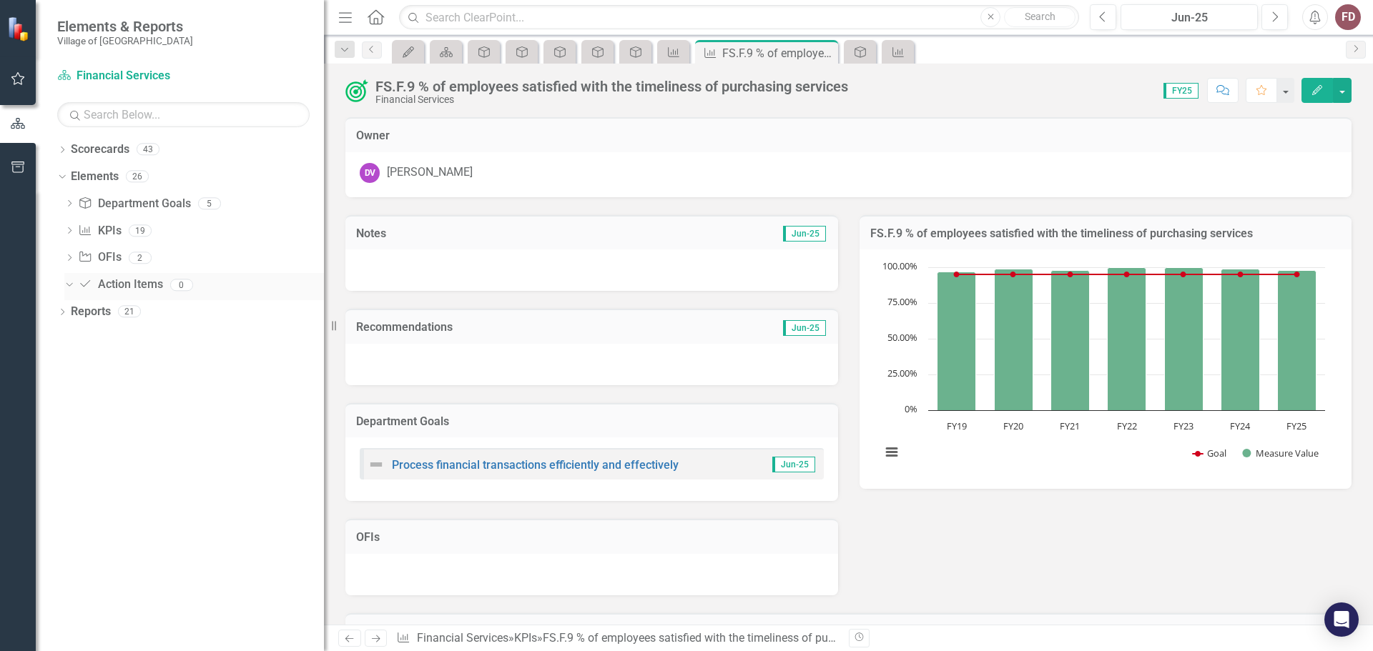
click at [71, 285] on div "Dropdown" at bounding box center [67, 285] width 12 height 10
click at [111, 75] on link "Scorecard Financial Services" at bounding box center [146, 76] width 179 height 16
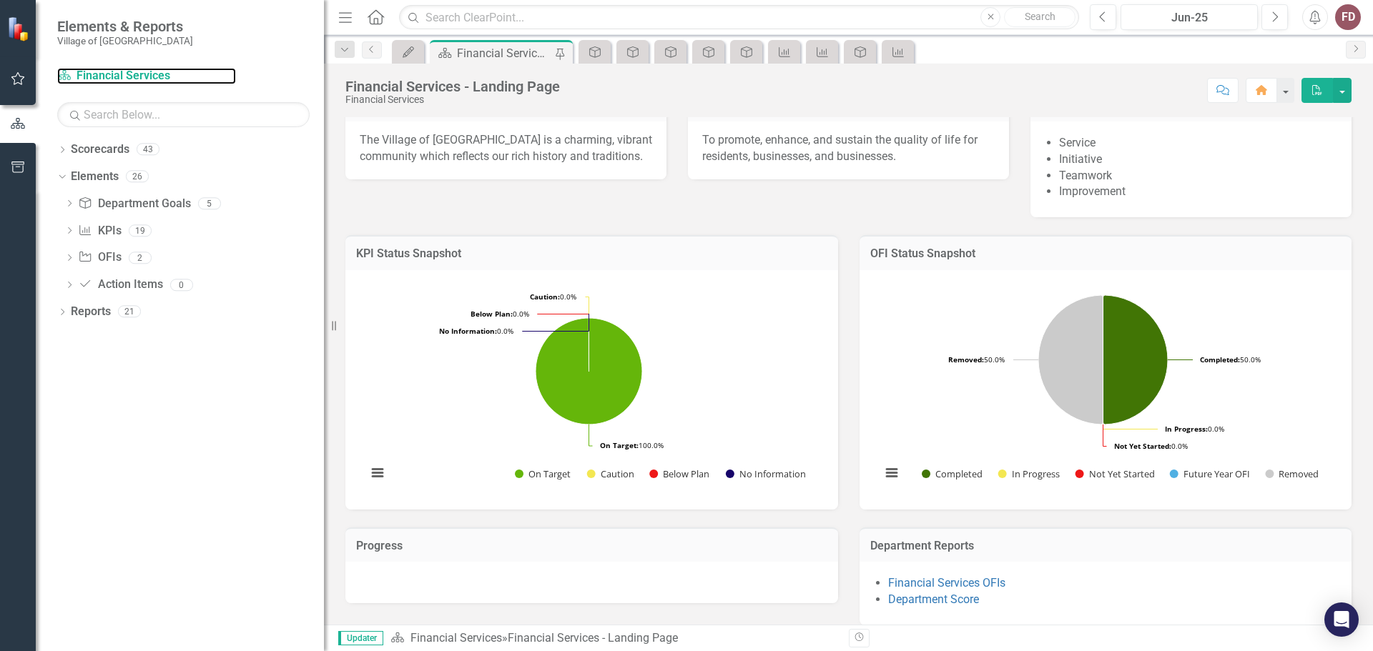
scroll to position [260, 0]
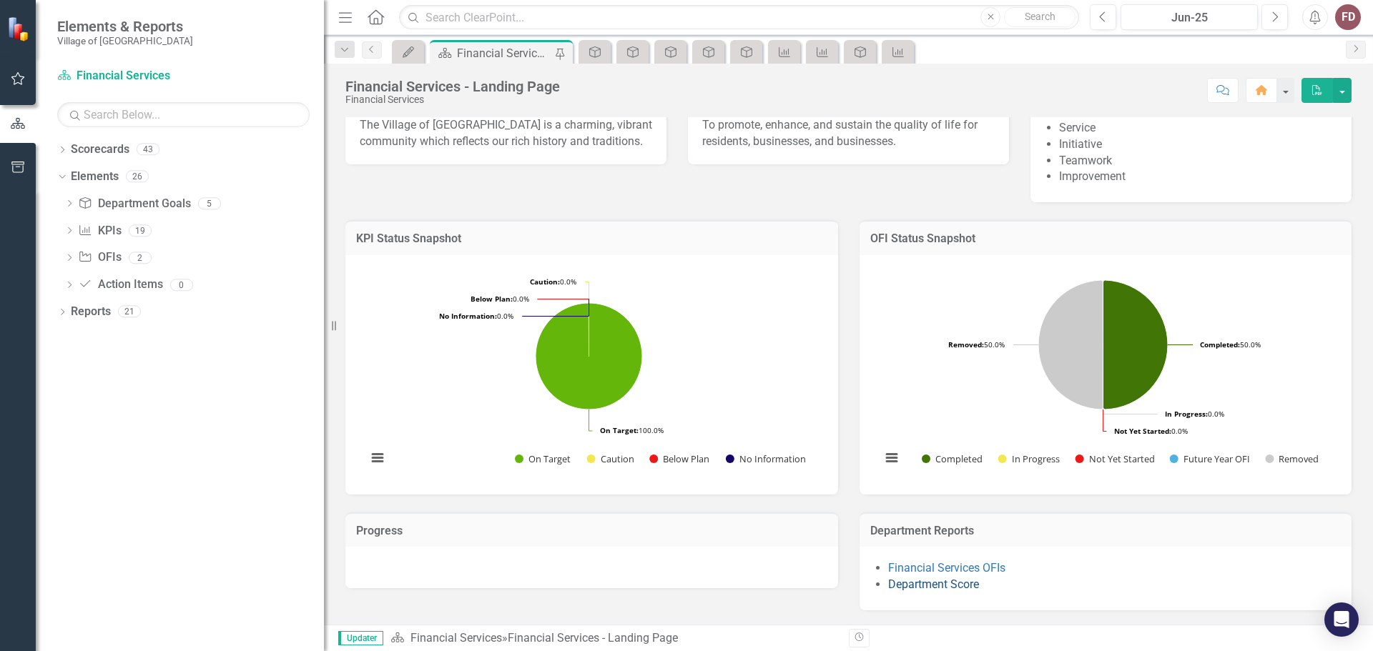
click at [928, 583] on link "Department Score" at bounding box center [933, 585] width 91 height 14
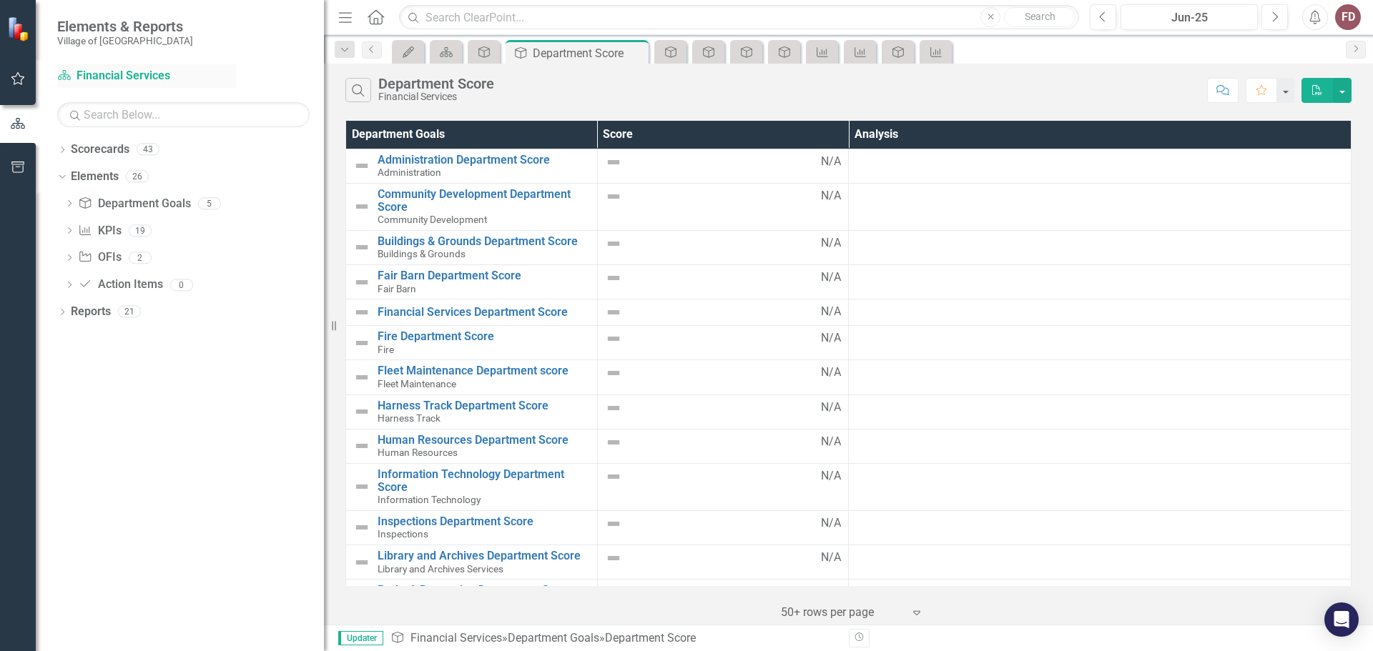
click at [93, 69] on link "Scorecard Financial Services" at bounding box center [146, 76] width 179 height 16
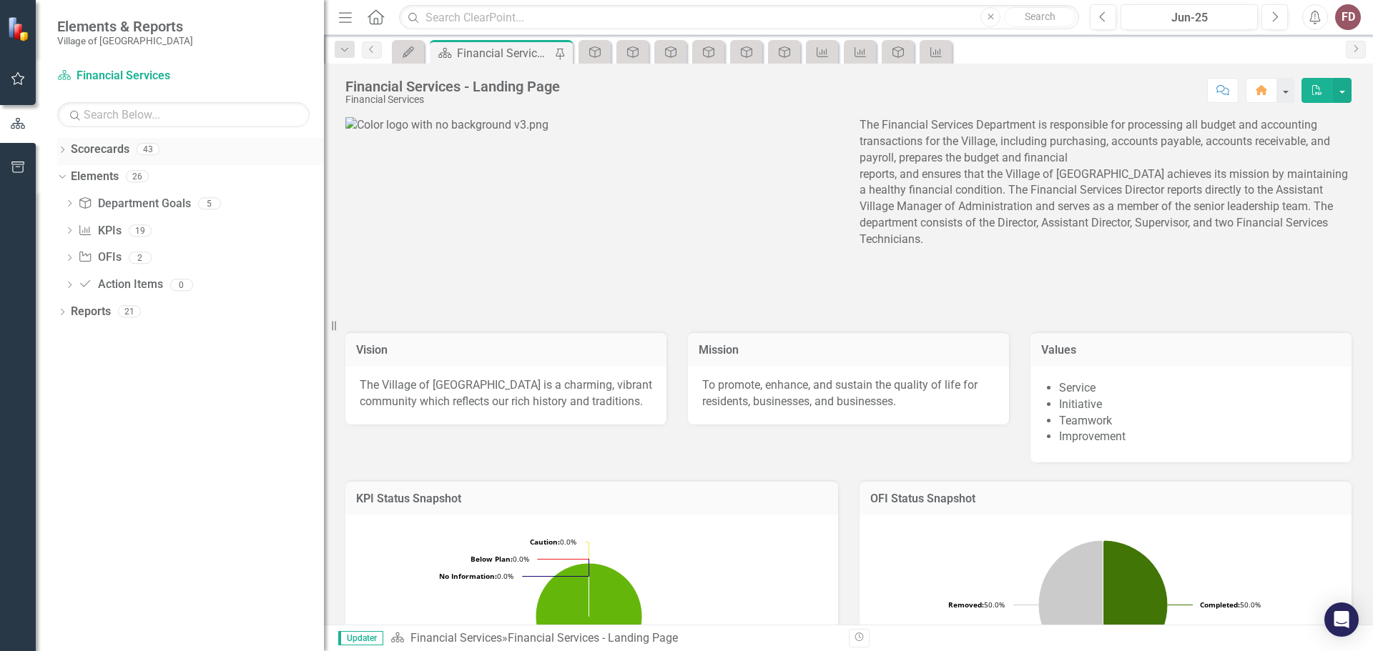
click at [62, 149] on icon "Dropdown" at bounding box center [62, 151] width 10 height 8
click at [164, 174] on link "Village of [GEOGRAPHIC_DATA]" at bounding box center [201, 177] width 245 height 16
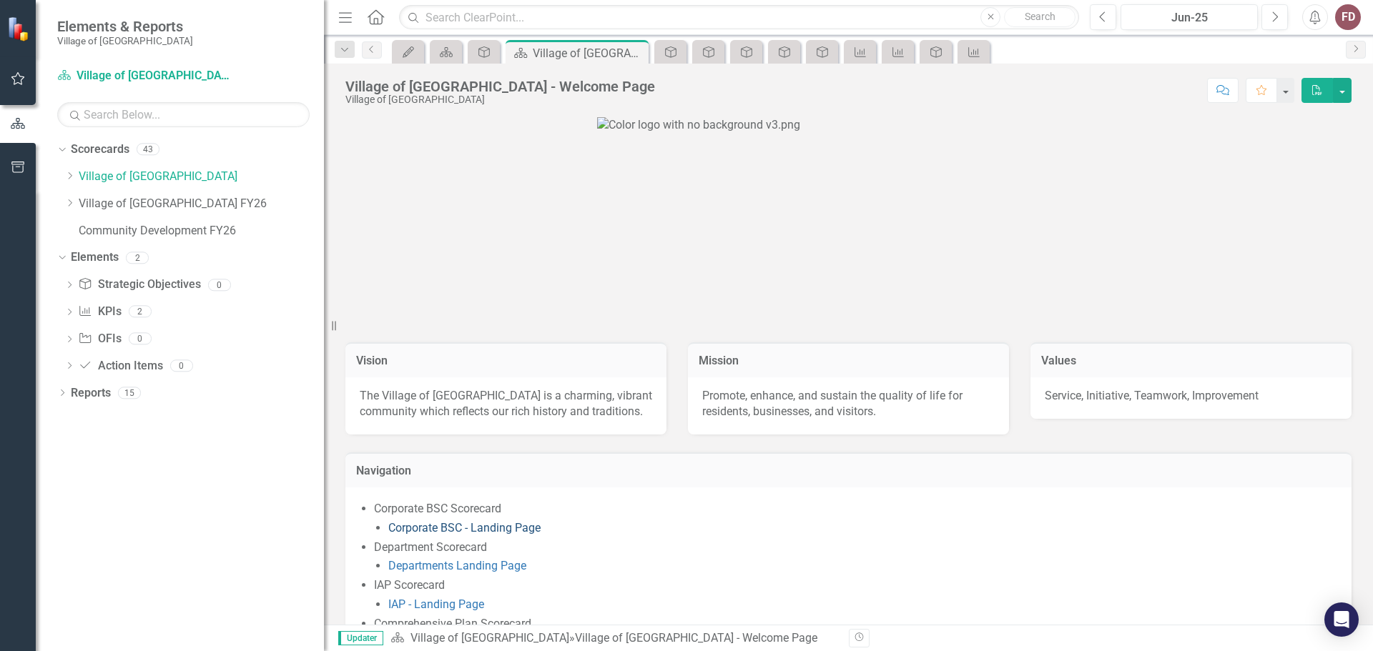
click at [485, 528] on link "Corporate BSC - Landing Page" at bounding box center [464, 528] width 152 height 14
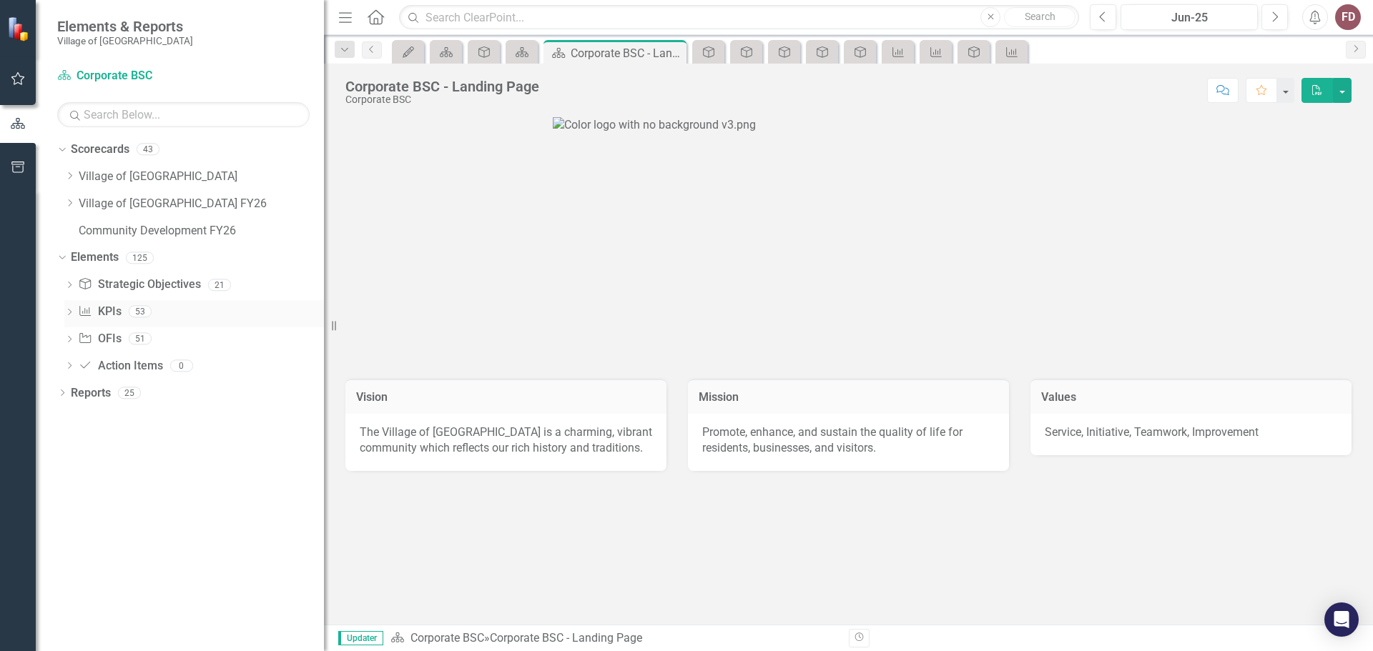
click at [69, 313] on icon "Dropdown" at bounding box center [69, 314] width 10 height 8
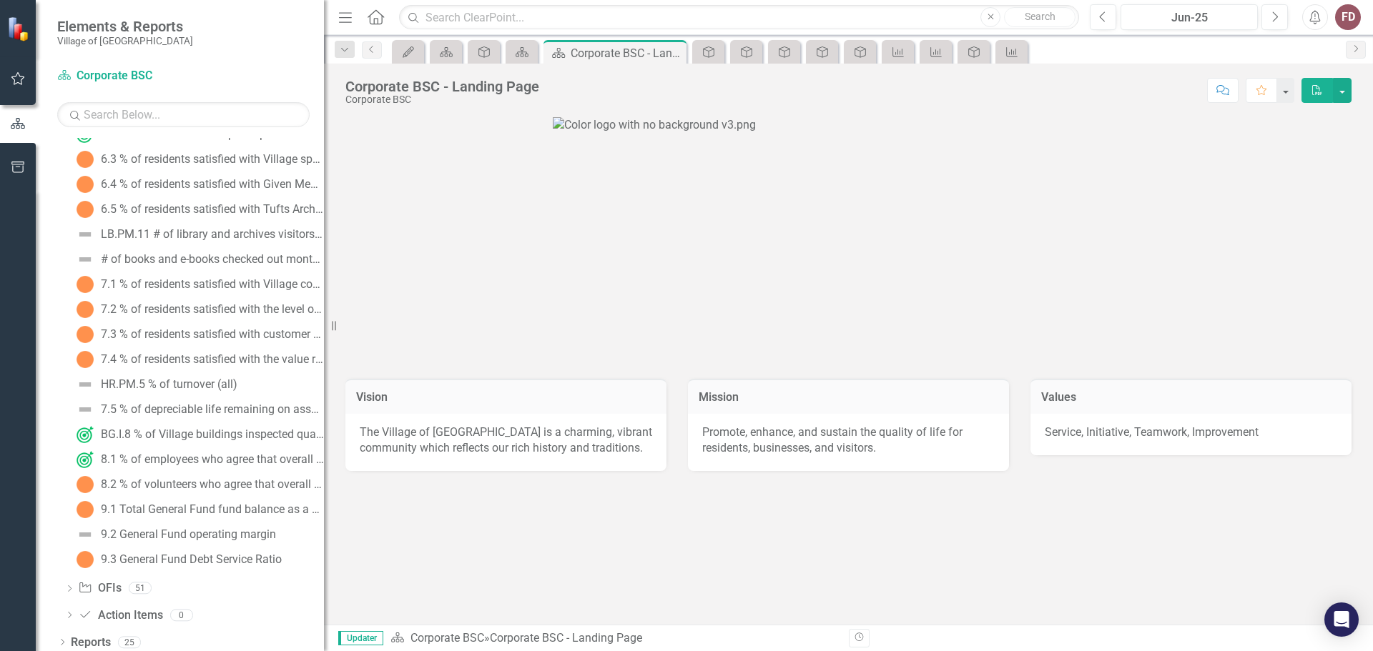
scroll to position [1083, 0]
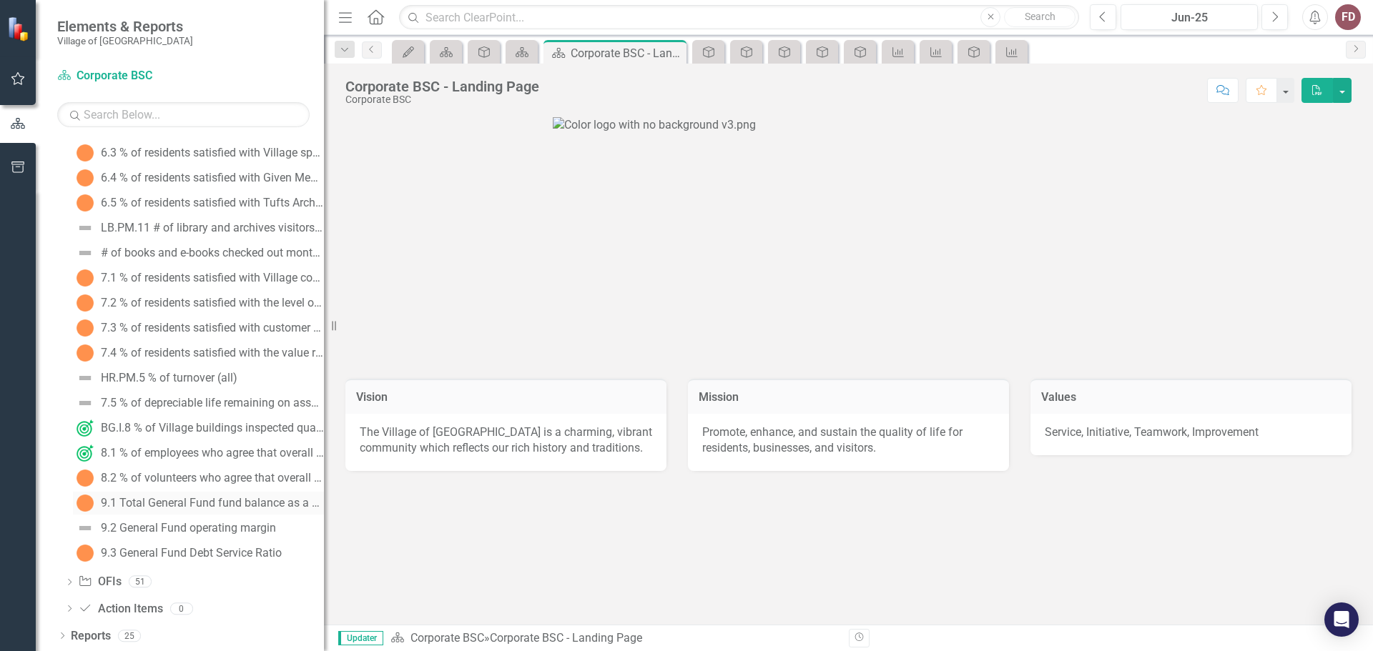
click at [223, 500] on div "9.1 Total General Fund fund balance as a % of actual expenditures" at bounding box center [212, 503] width 223 height 13
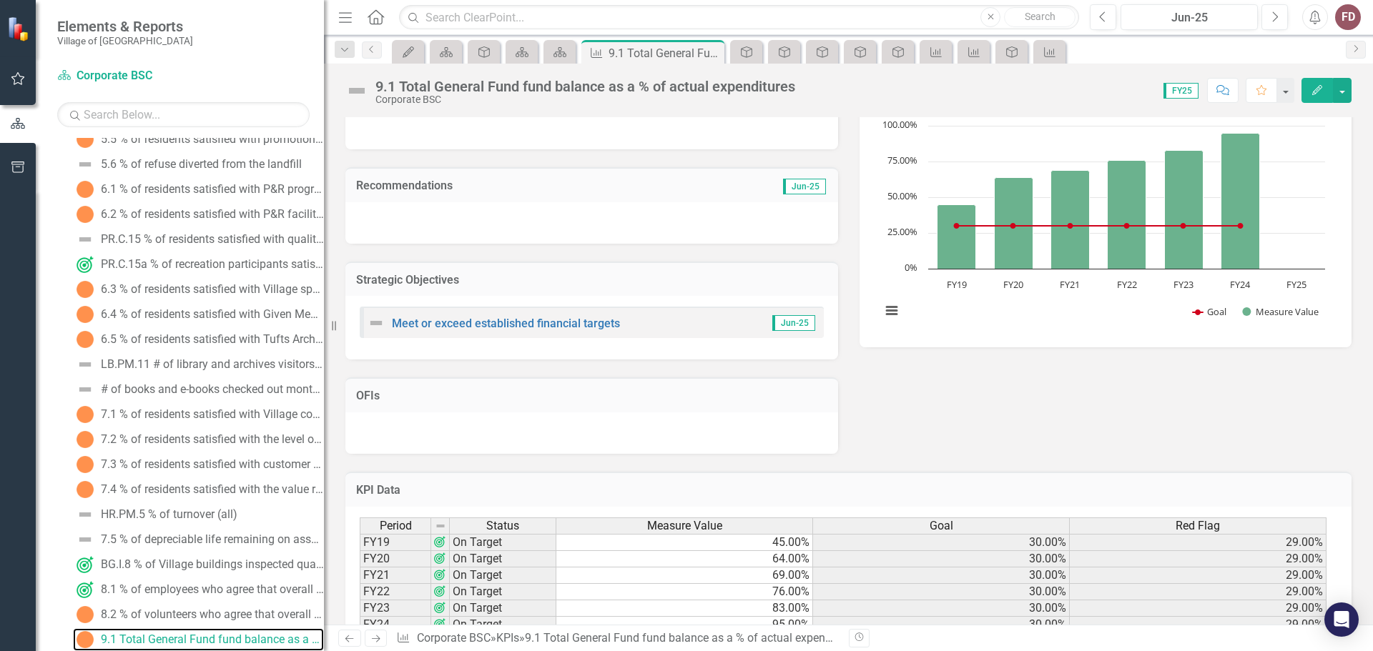
scroll to position [212, 0]
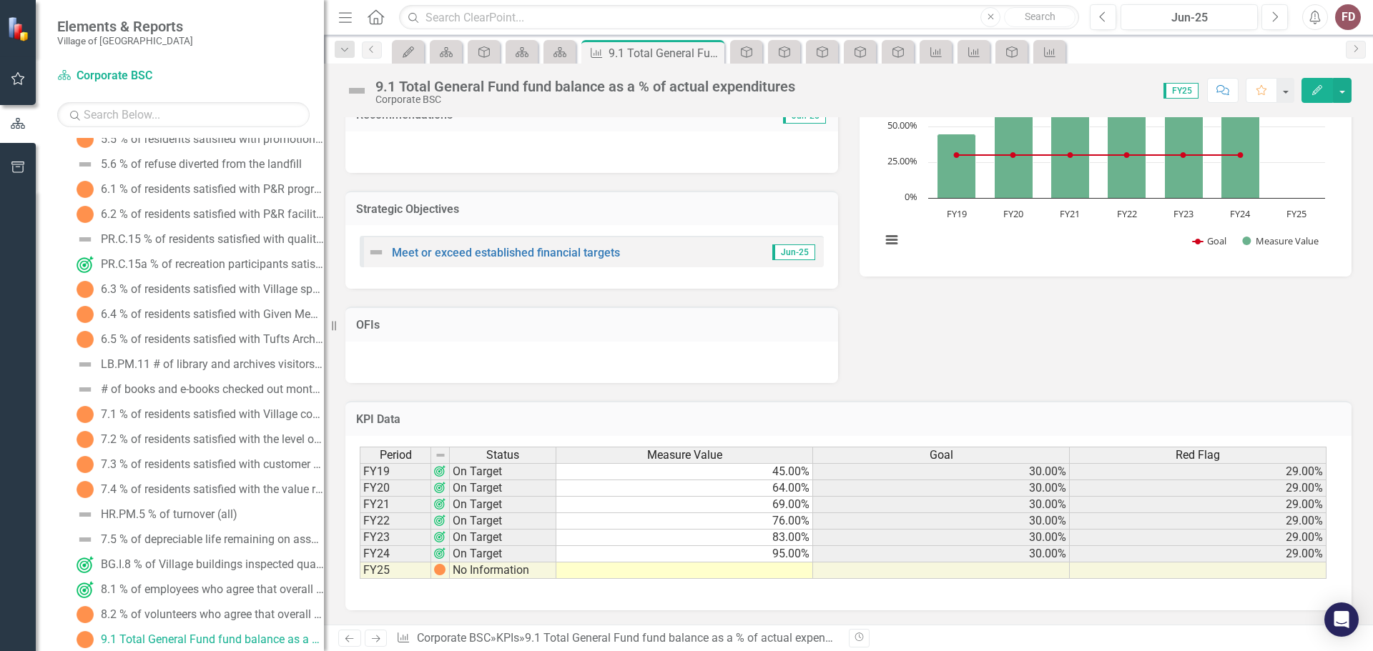
click at [763, 571] on td at bounding box center [684, 571] width 257 height 16
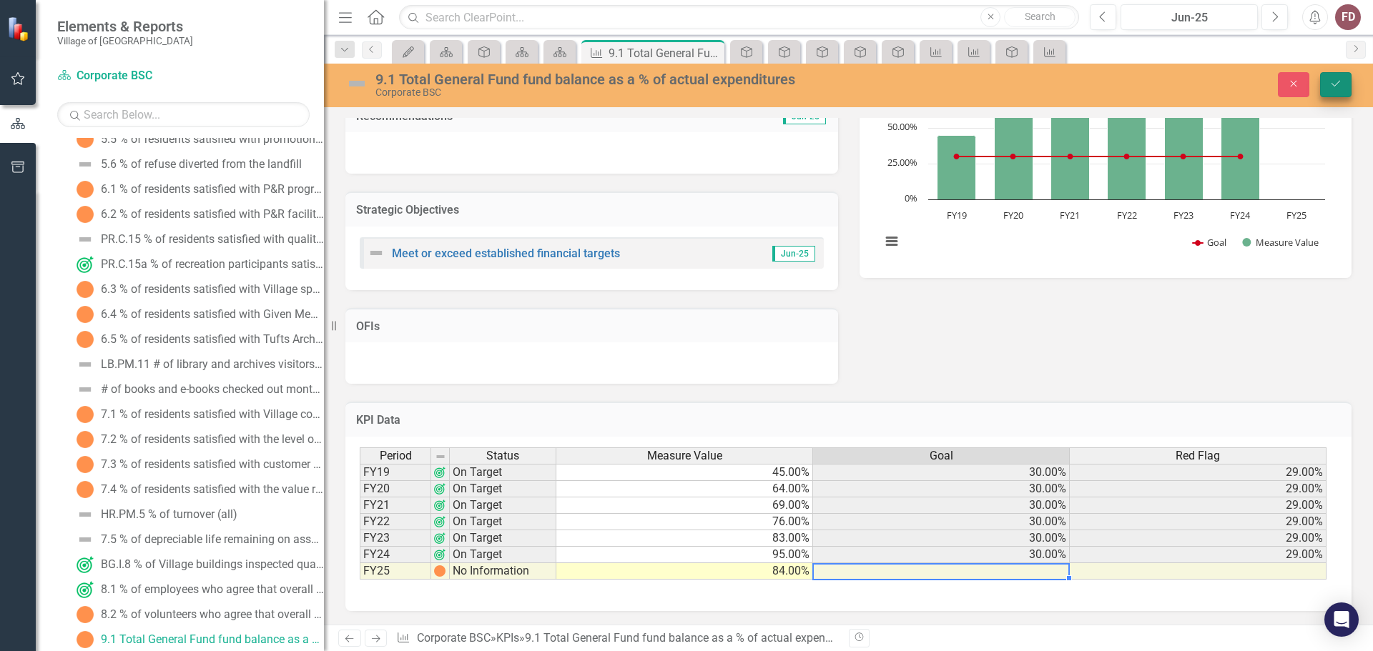
type textarea "84"
click at [1333, 82] on icon "Save" at bounding box center [1335, 84] width 13 height 10
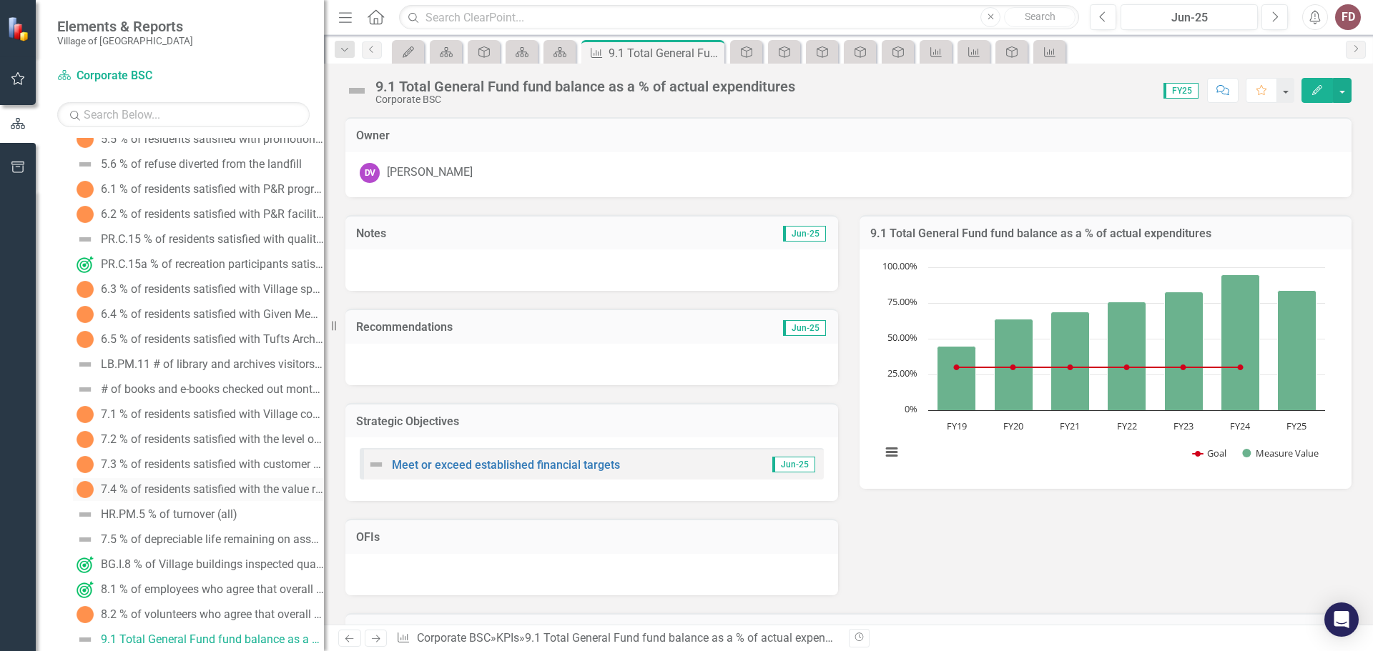
scroll to position [1083, 0]
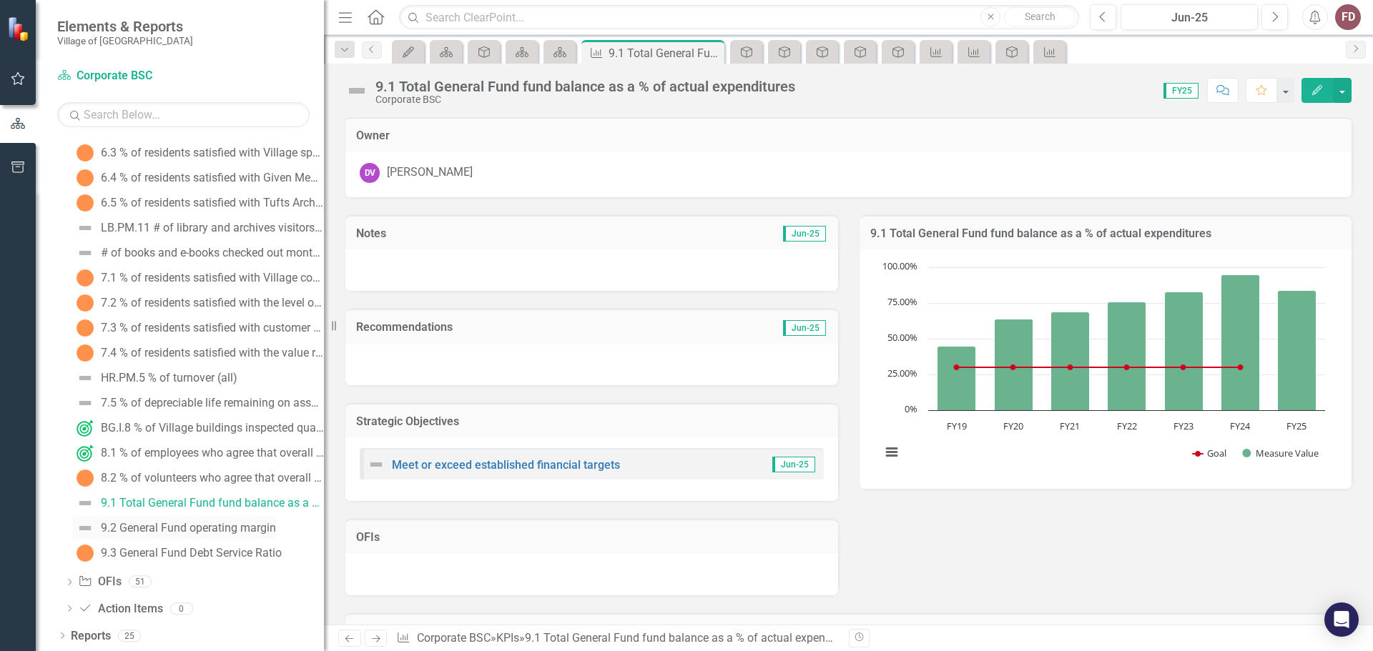
click at [192, 525] on div "9.2 General Fund operating margin" at bounding box center [188, 528] width 175 height 13
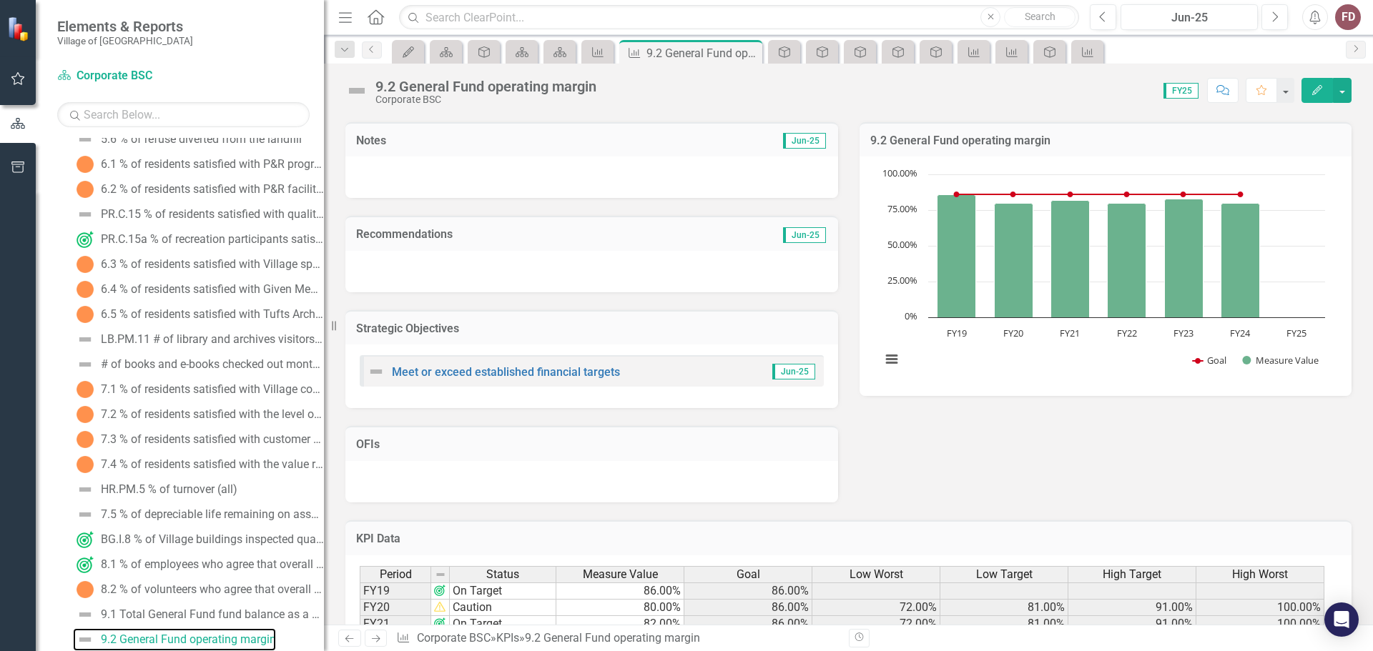
scroll to position [212, 0]
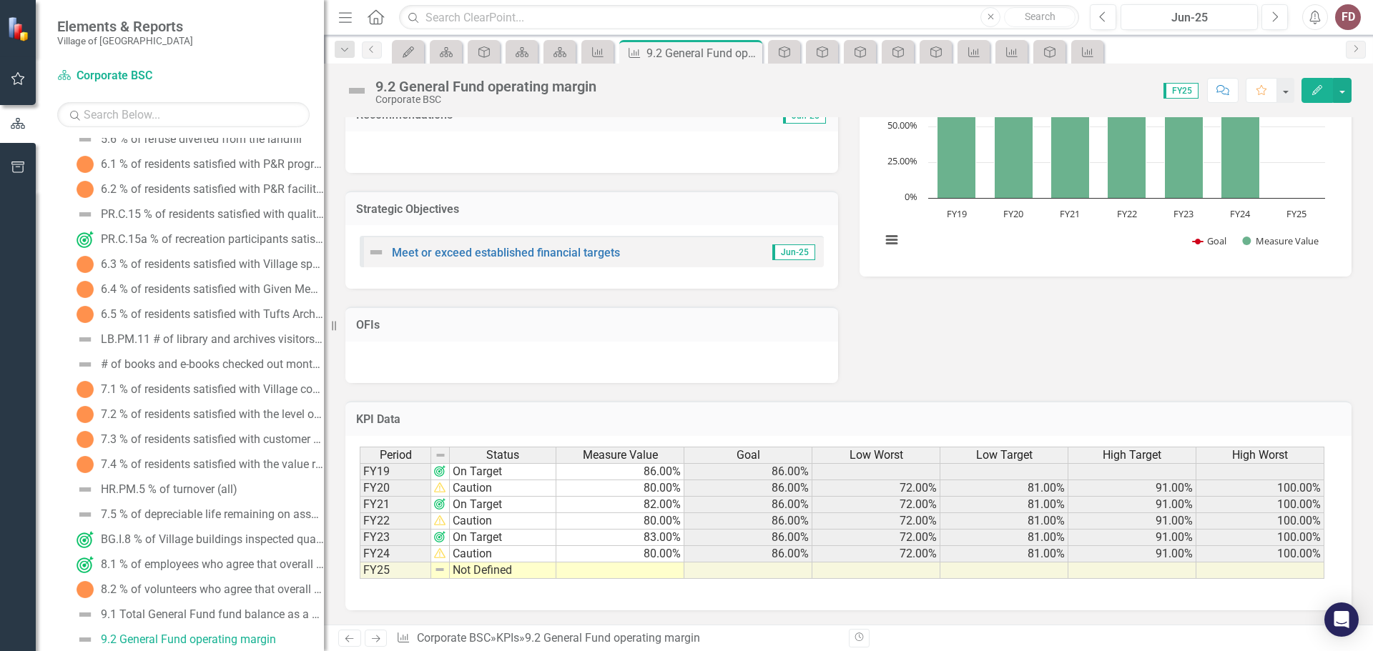
click at [648, 568] on td at bounding box center [620, 571] width 128 height 16
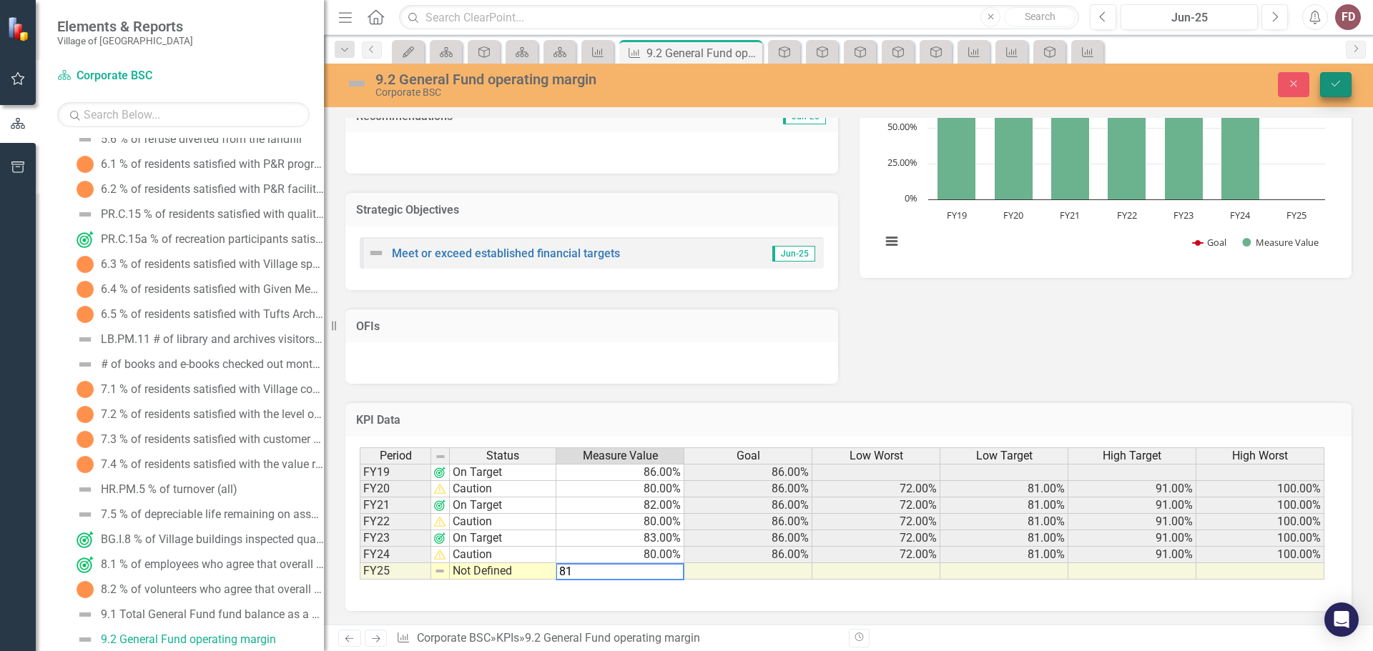
type textarea "81"
click at [1339, 84] on icon "Save" at bounding box center [1335, 84] width 13 height 10
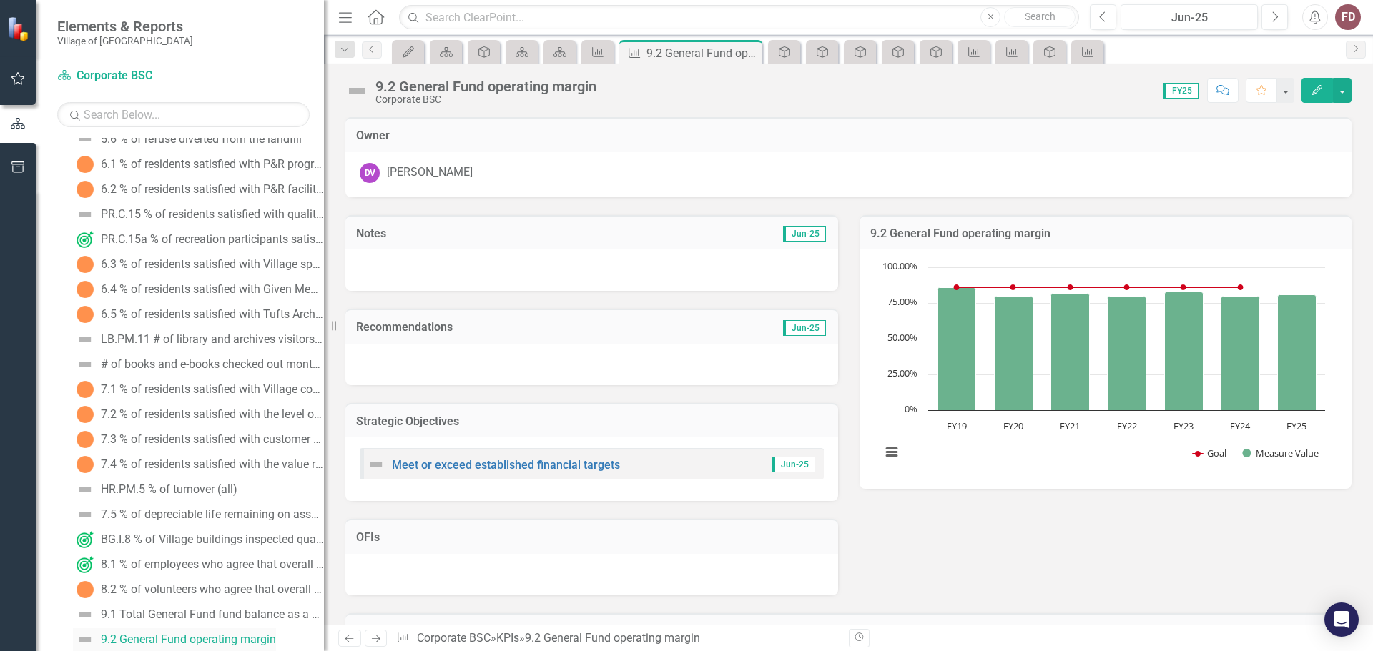
scroll to position [1083, 0]
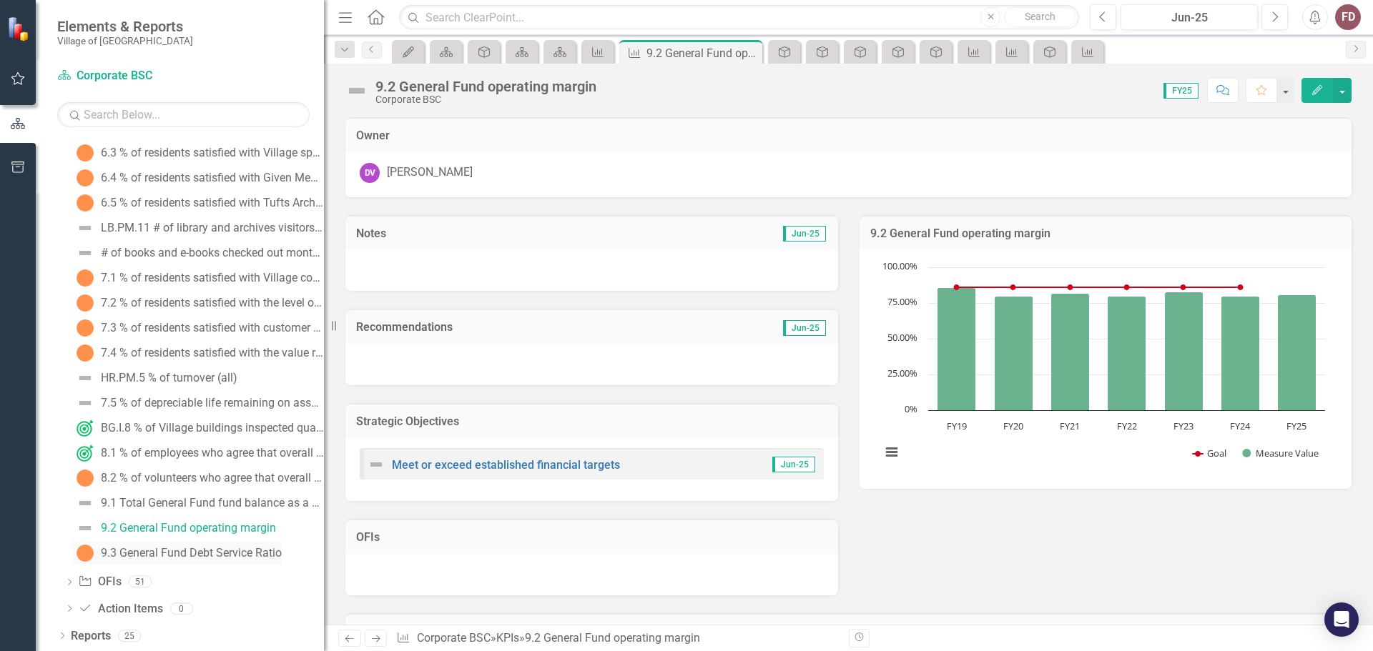
click at [213, 555] on div "9.3 General Fund Debt Service Ratio" at bounding box center [191, 553] width 181 height 13
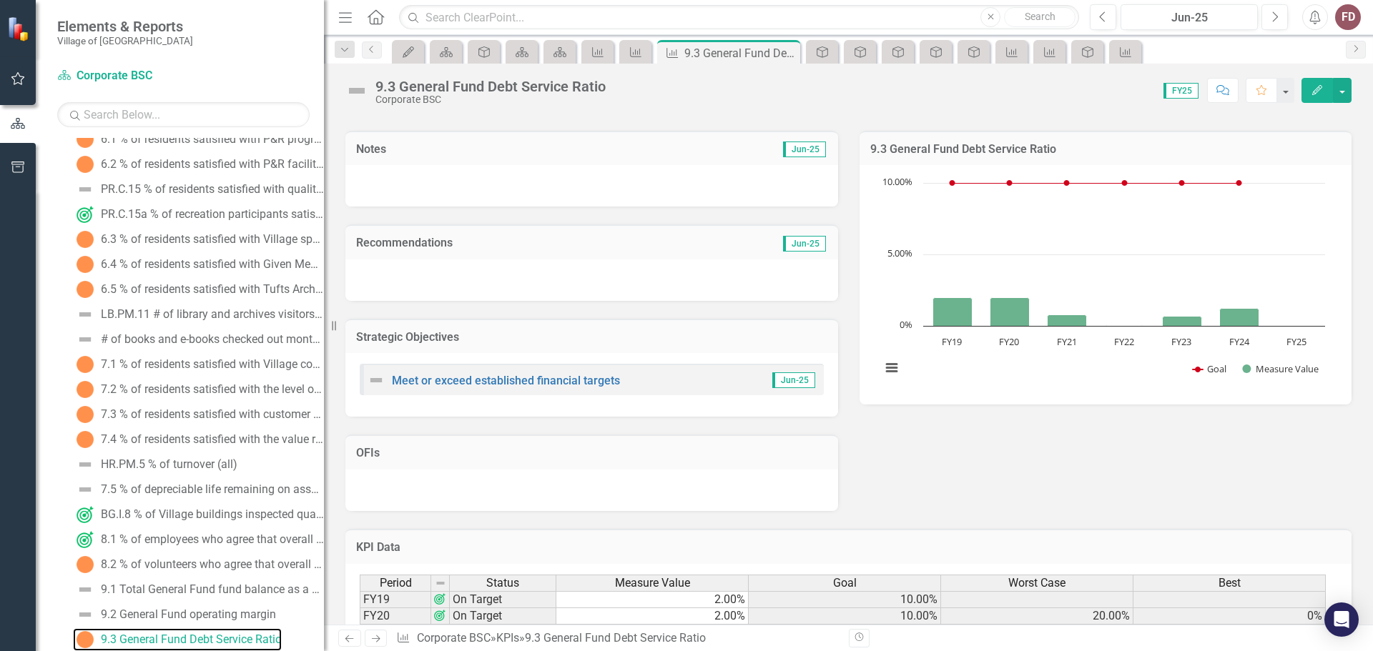
scroll to position [212, 0]
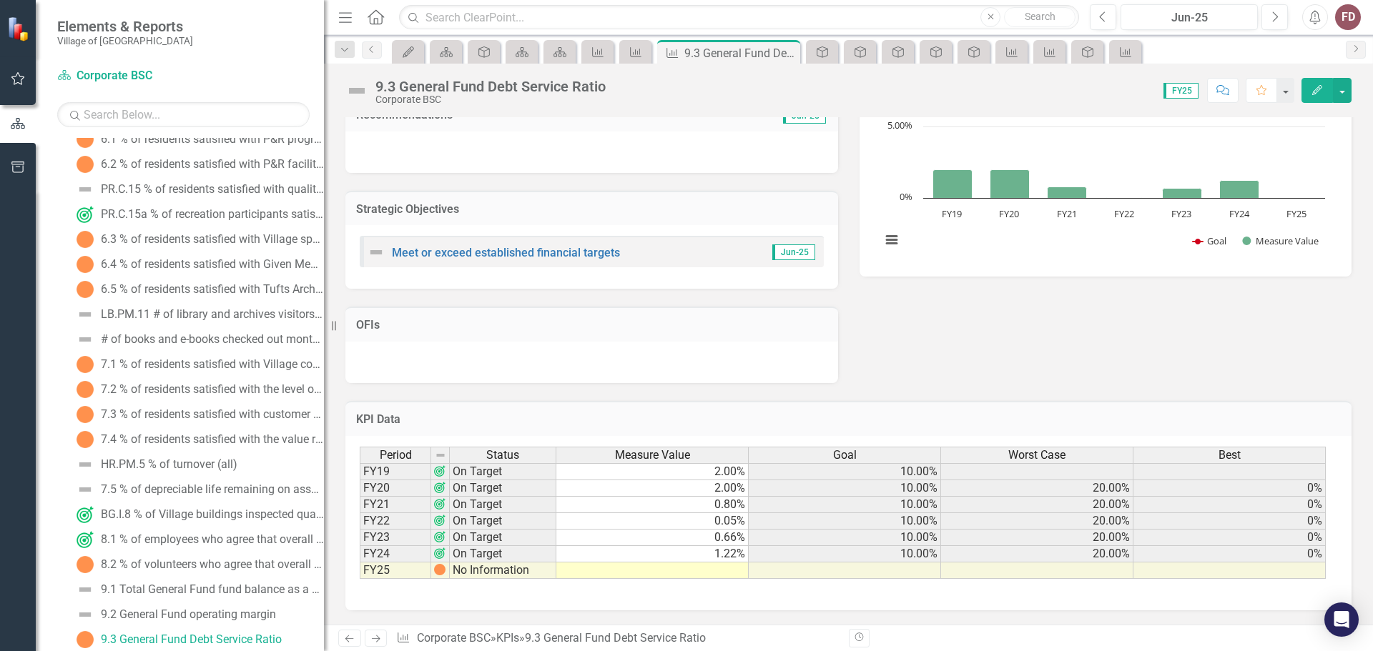
click at [714, 571] on td at bounding box center [652, 571] width 192 height 16
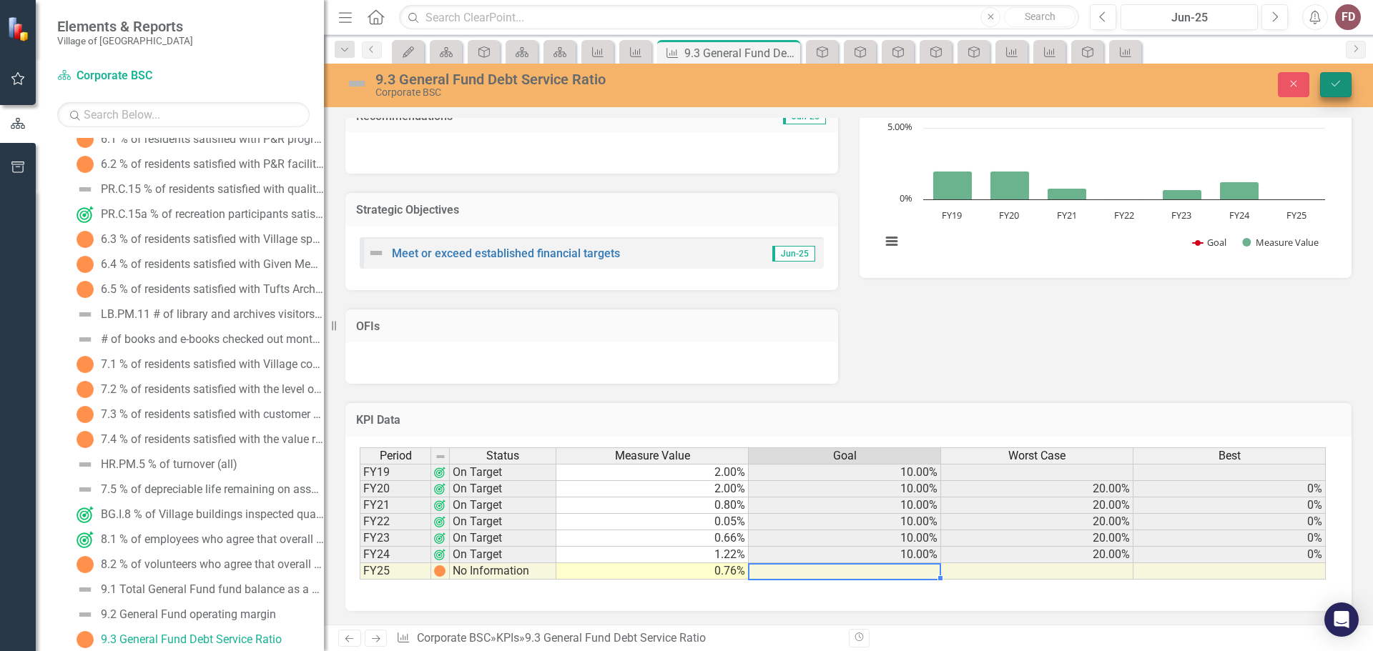
type textarea ".76"
click at [1335, 84] on icon "Save" at bounding box center [1335, 84] width 13 height 10
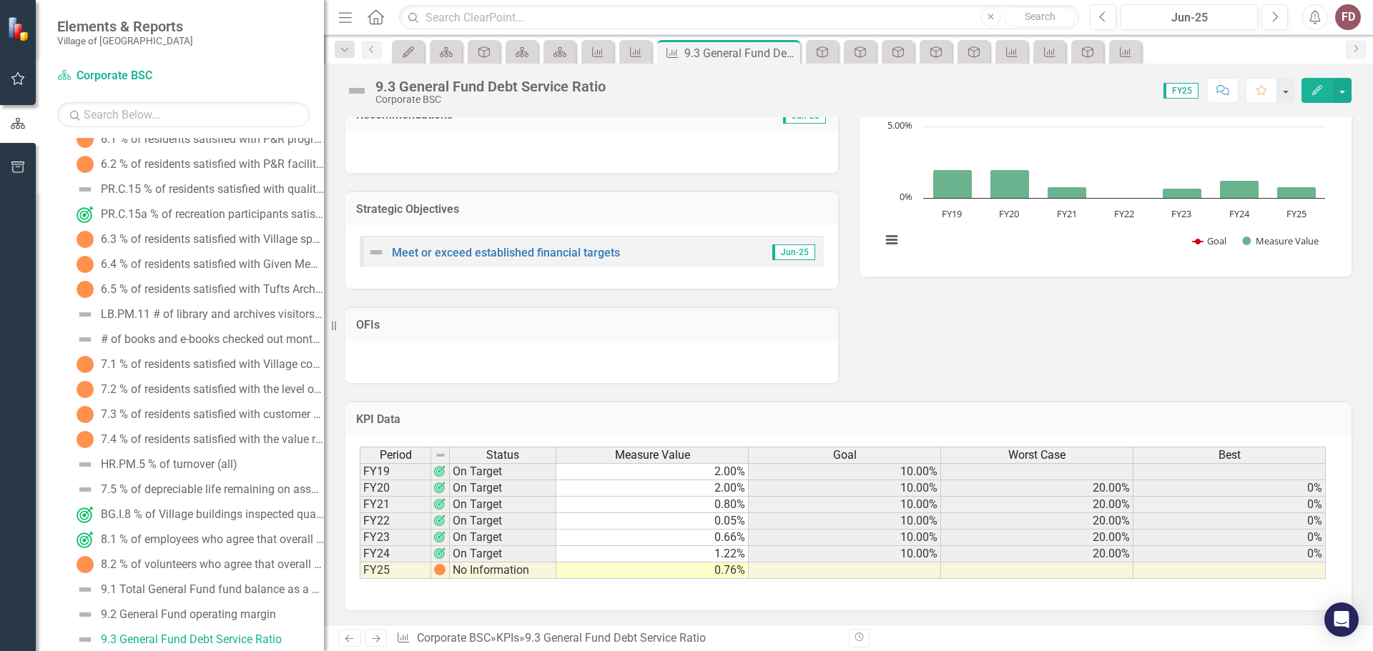
scroll to position [0, 0]
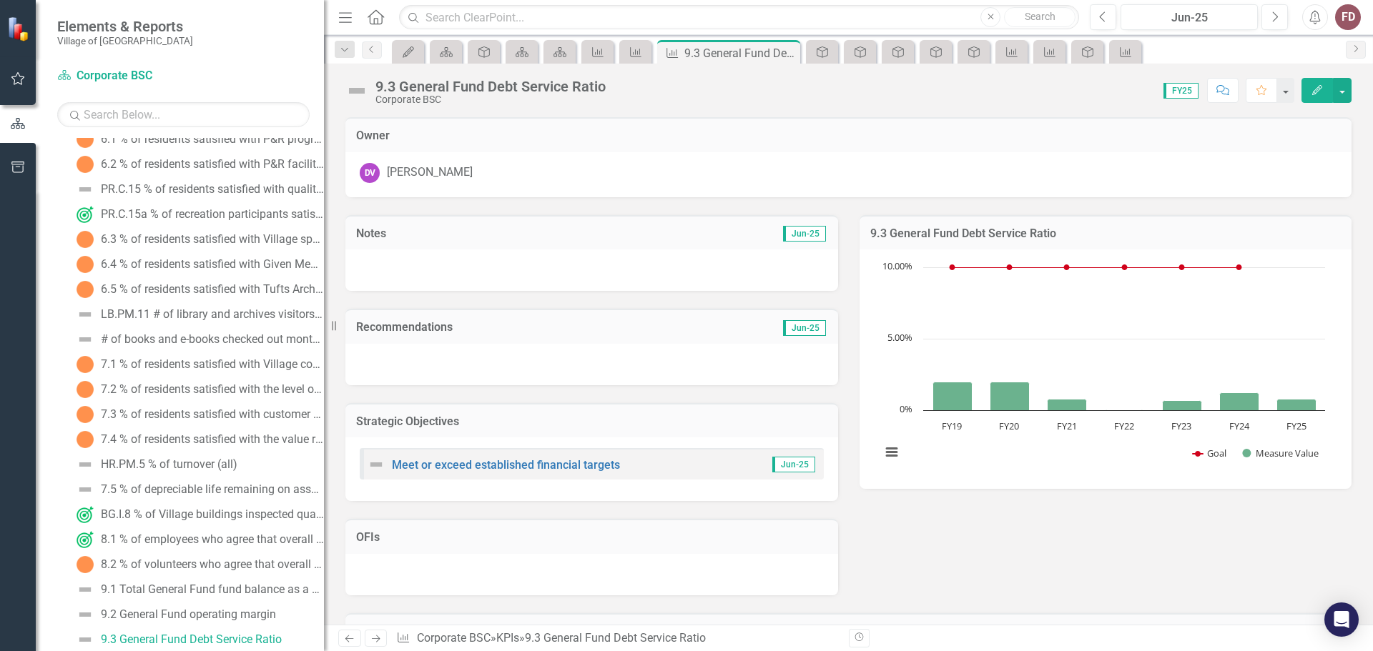
click at [1341, 9] on div "FD" at bounding box center [1348, 17] width 26 height 26
click at [1308, 181] on link "Logout Log Out" at bounding box center [1303, 180] width 113 height 26
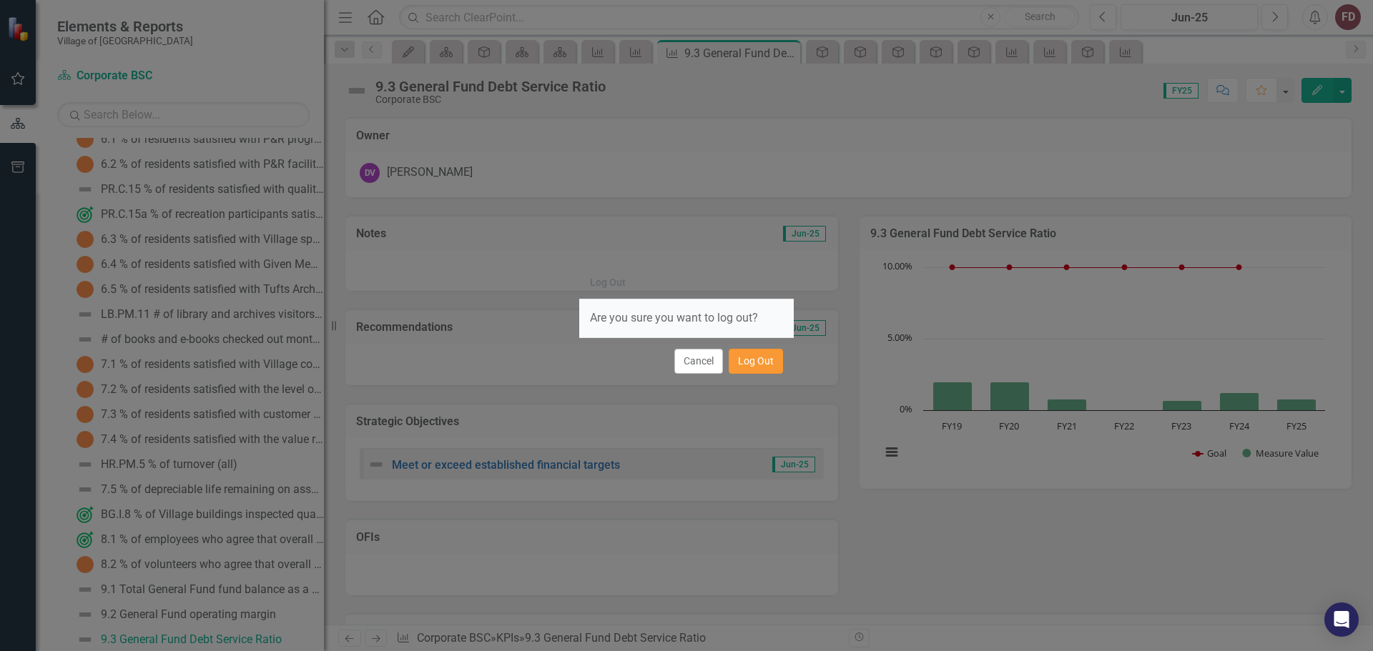
click at [758, 360] on button "Log Out" at bounding box center [755, 361] width 54 height 25
